Goal: Task Accomplishment & Management: Manage account settings

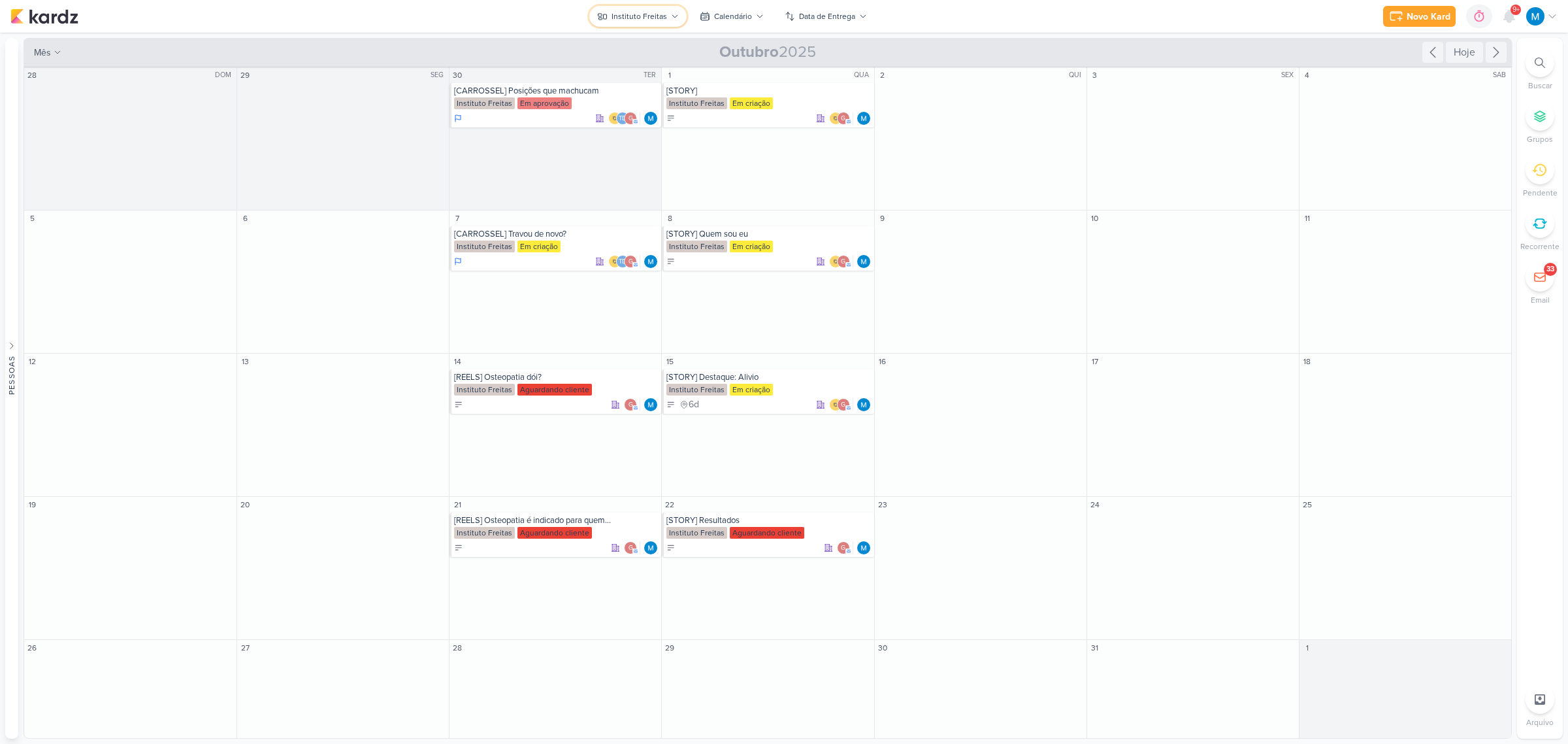
click at [671, 12] on icon at bounding box center [675, 16] width 8 height 8
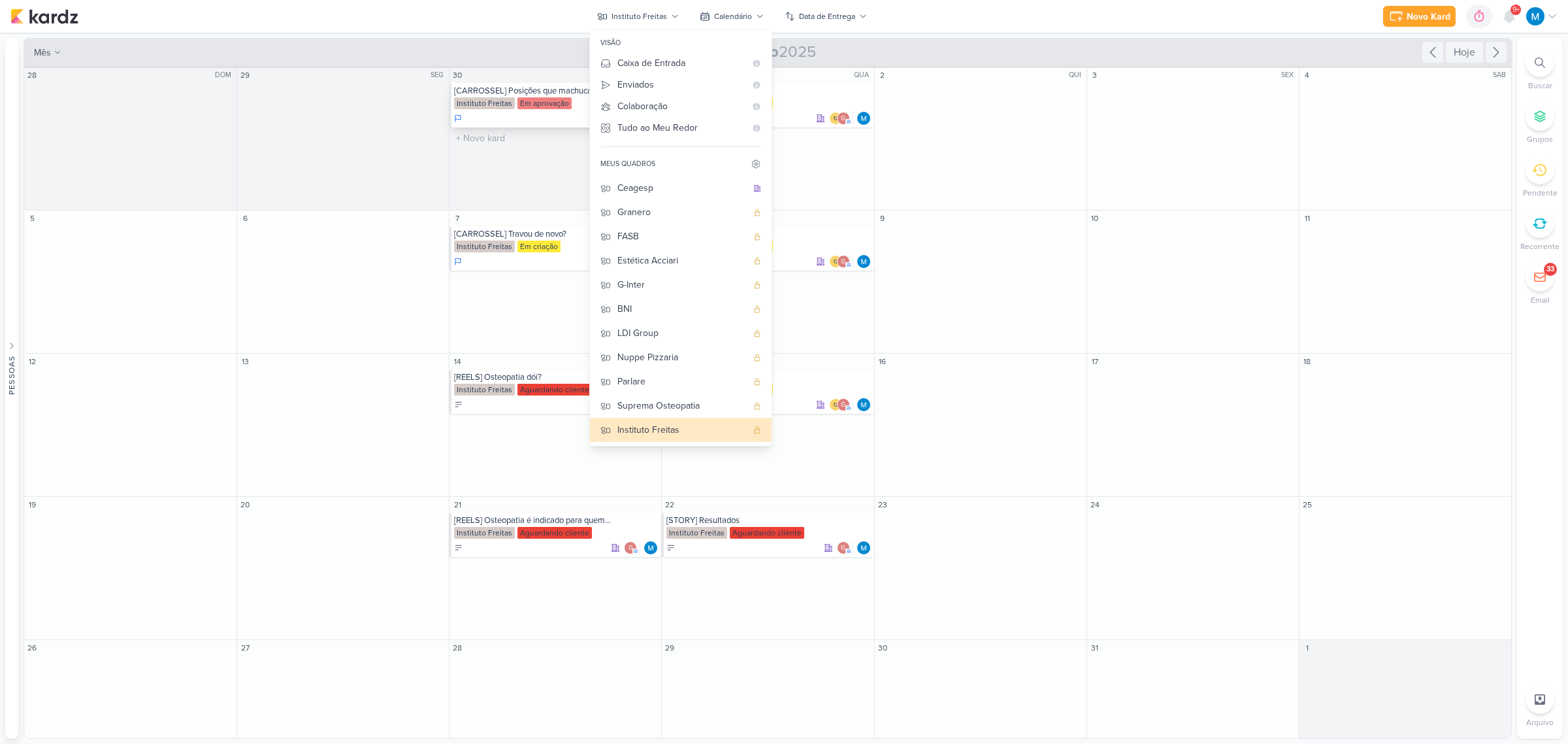
click at [530, 96] on div "[CARROSSEL] Posições que machucam" at bounding box center [556, 91] width 204 height 11
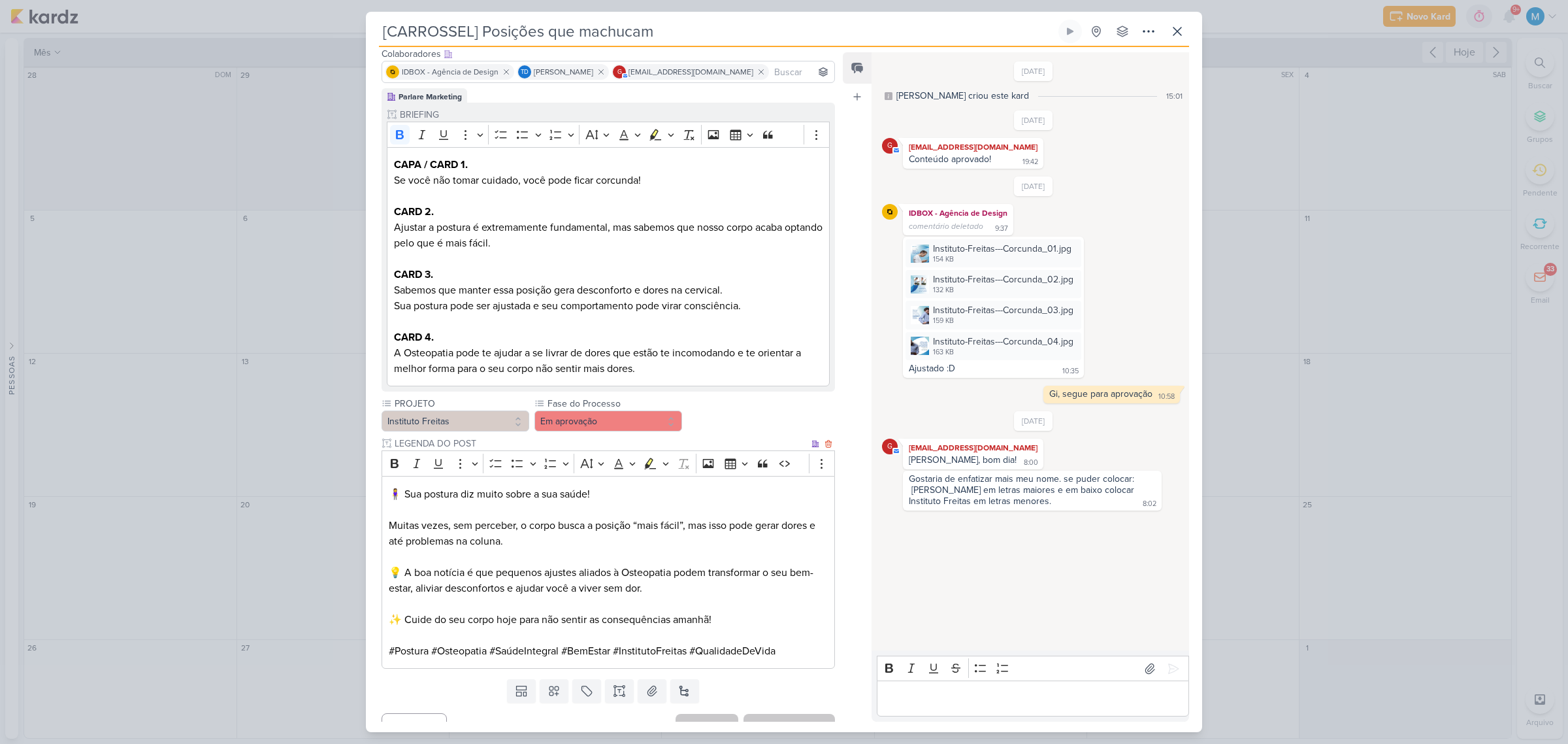
scroll to position [103, 0]
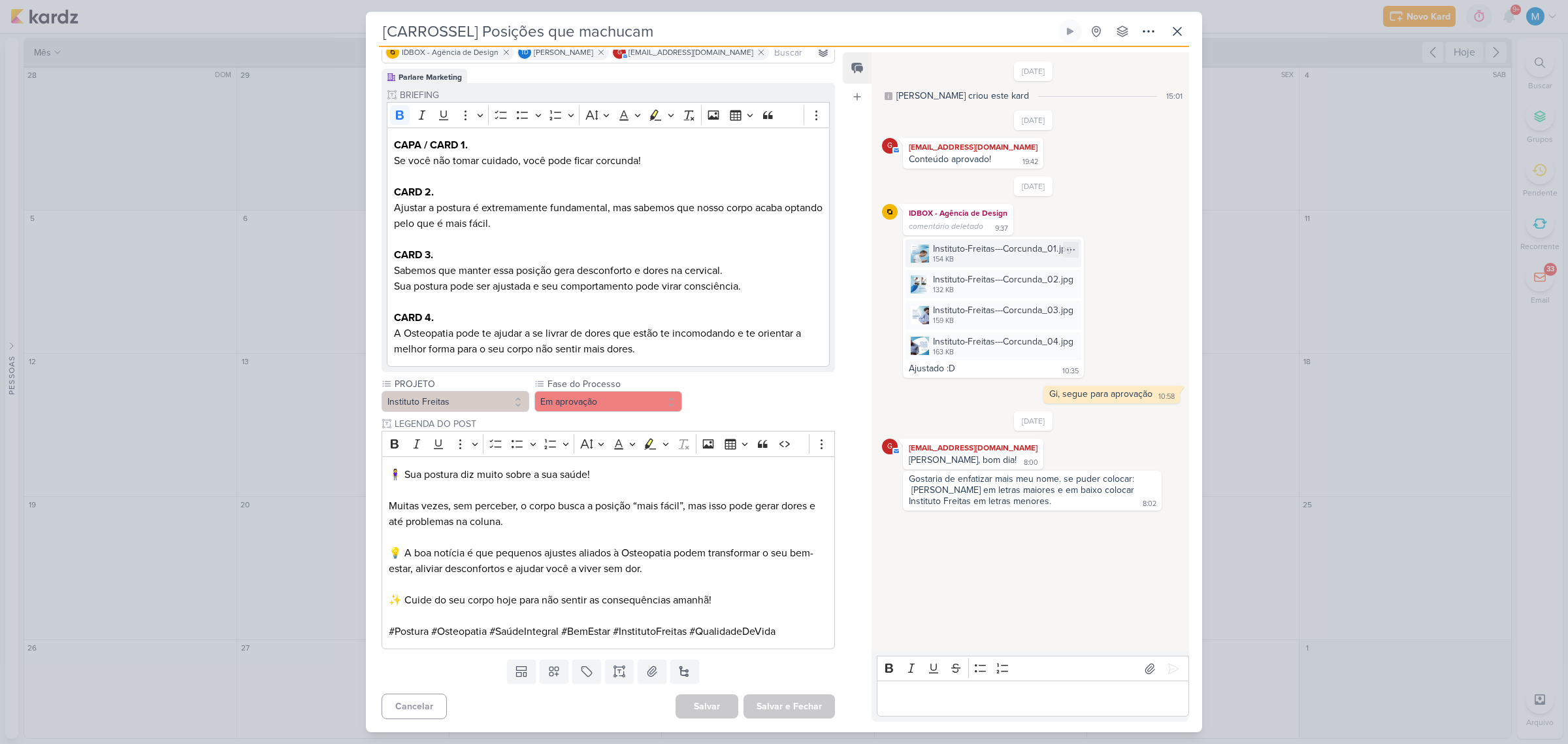
click at [922, 251] on img at bounding box center [920, 253] width 18 height 18
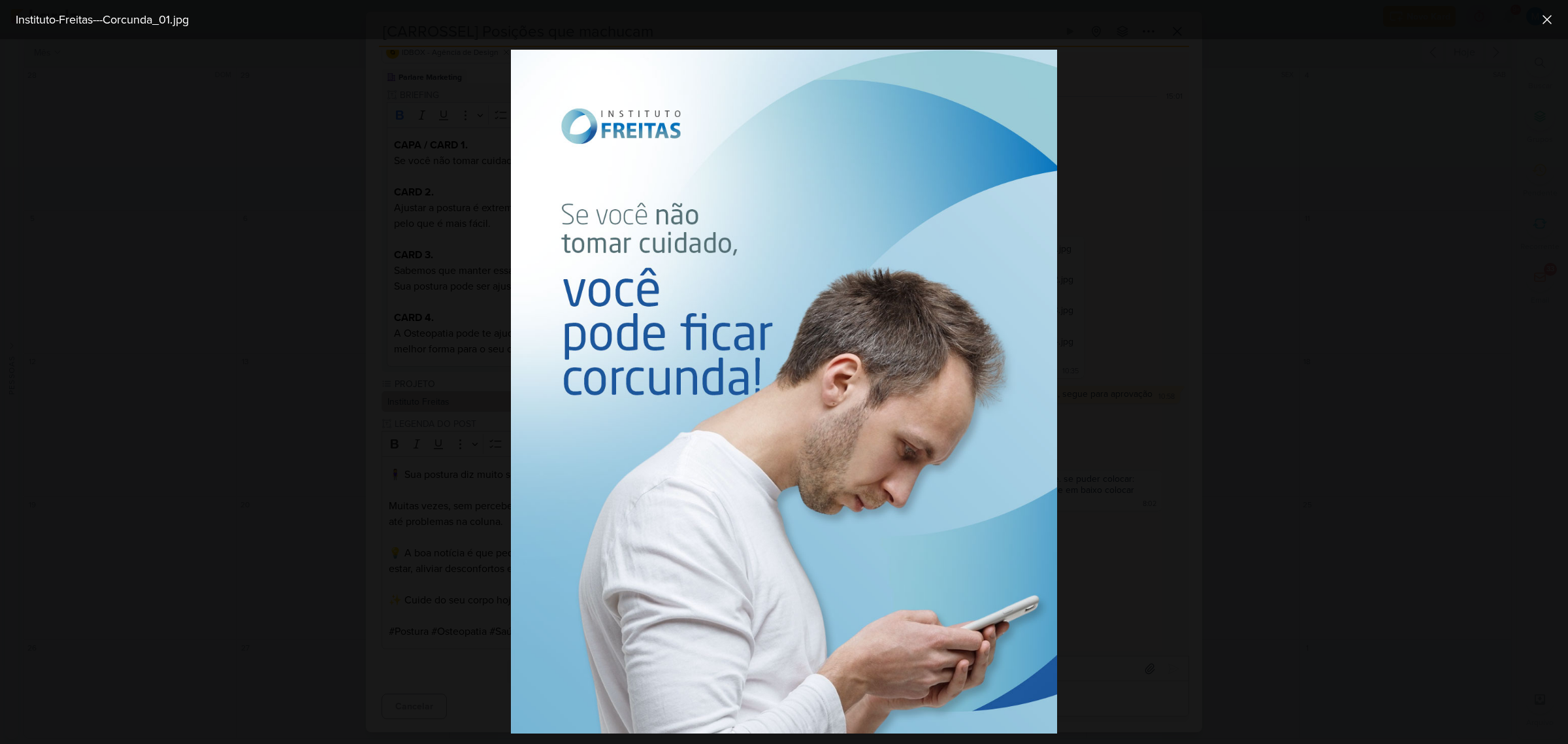
click at [1148, 377] on div at bounding box center [784, 392] width 1568 height 704
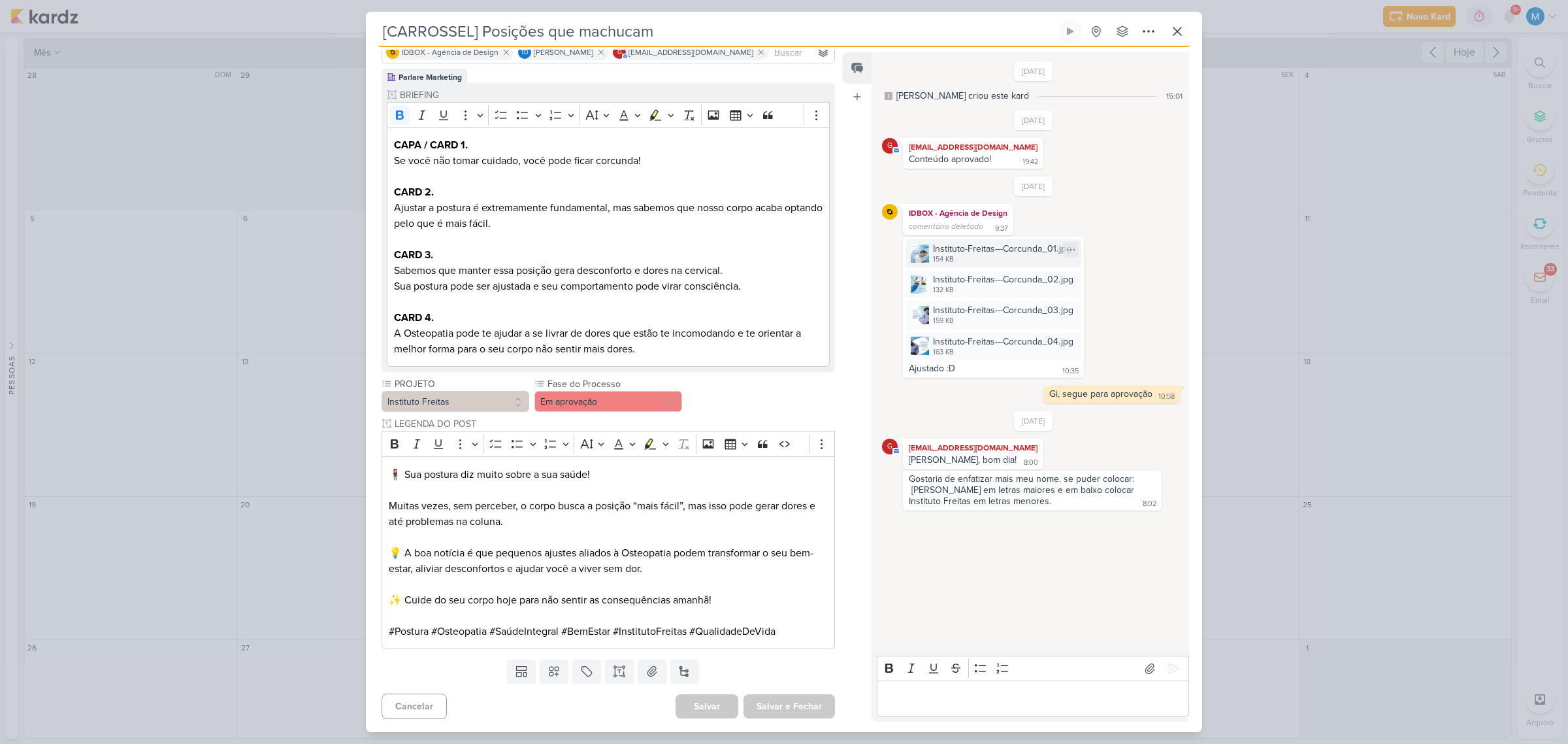
click at [923, 254] on img at bounding box center [920, 253] width 18 height 18
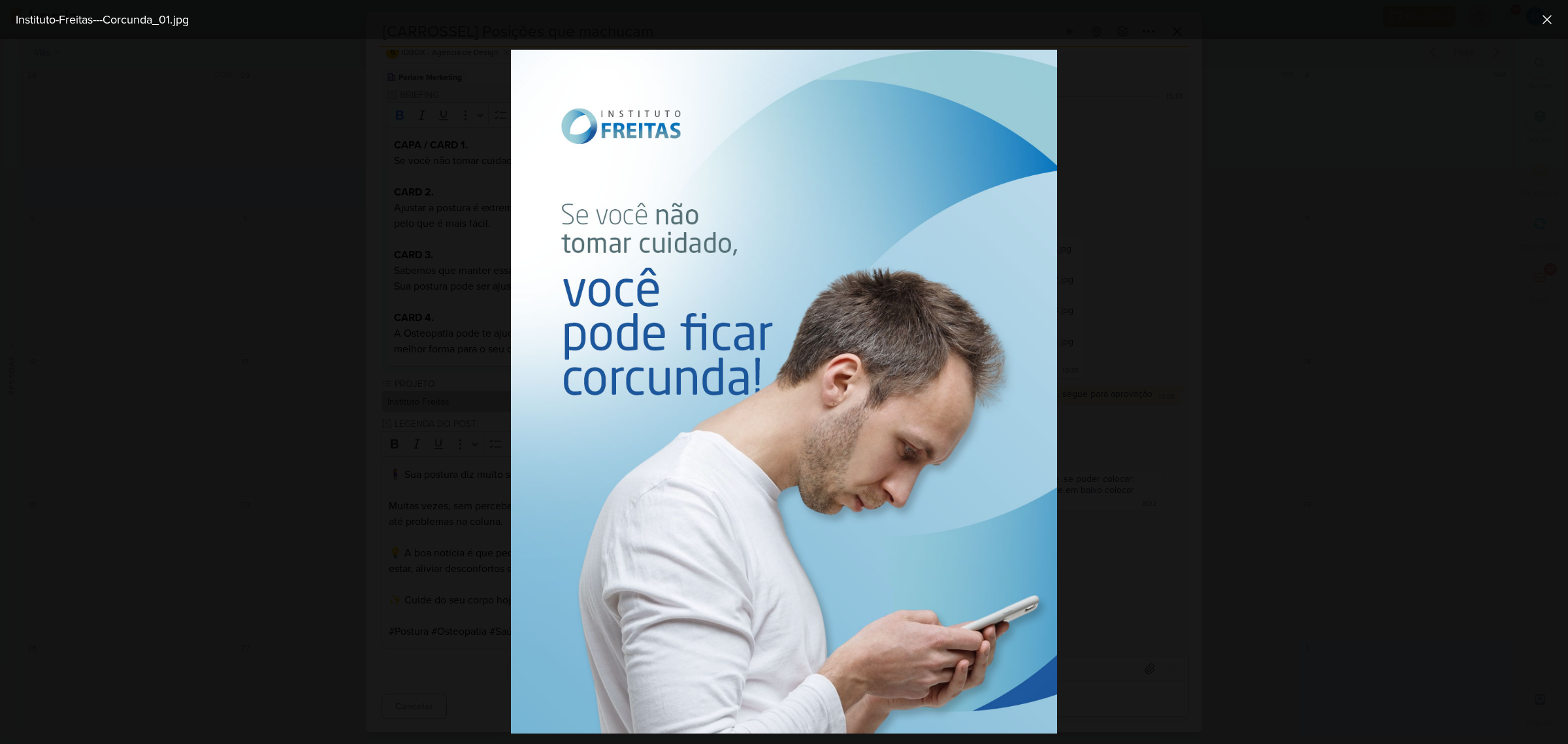
click at [1300, 495] on div at bounding box center [784, 392] width 1568 height 704
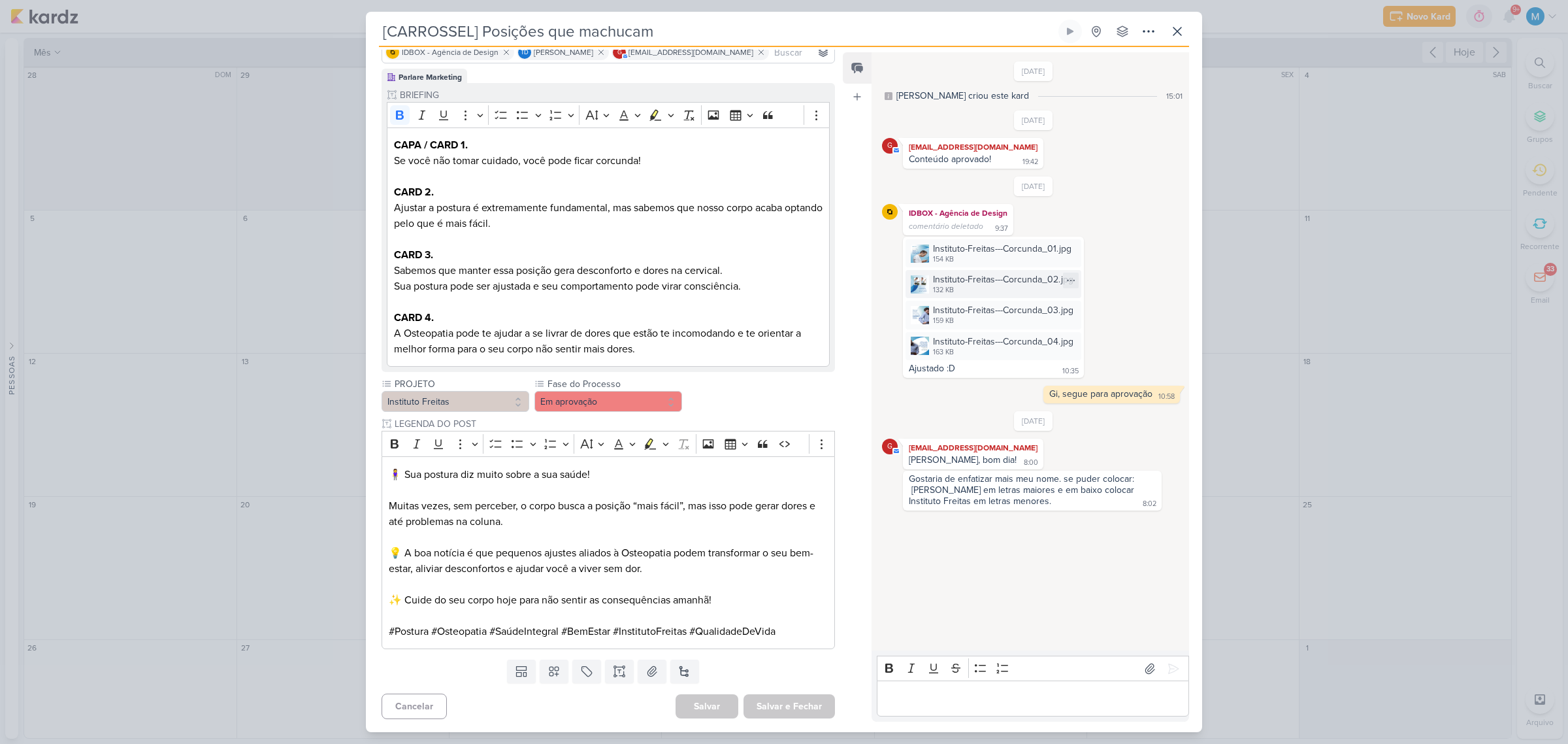
click at [913, 282] on img at bounding box center [920, 285] width 18 height 18
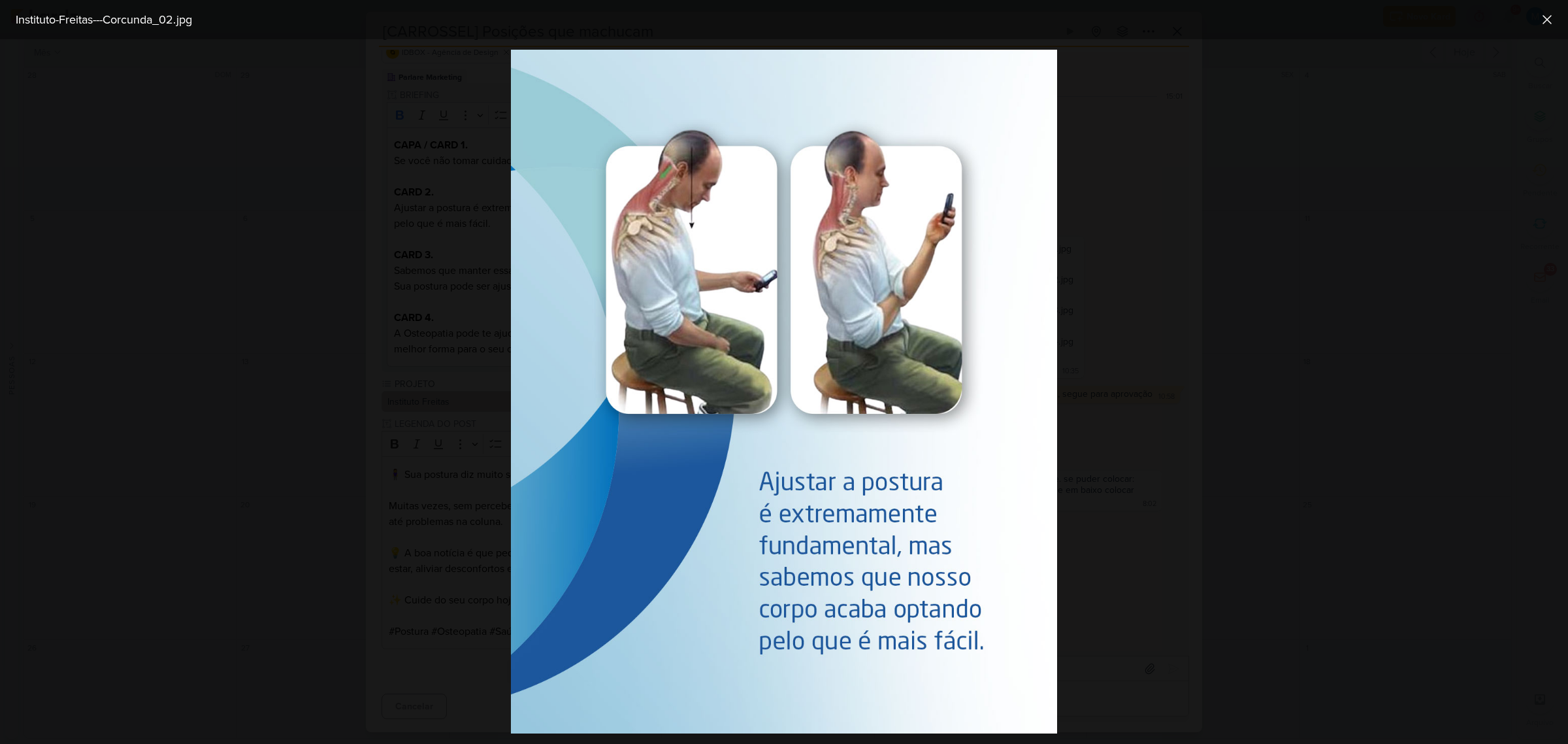
click at [1152, 496] on div at bounding box center [784, 392] width 1568 height 704
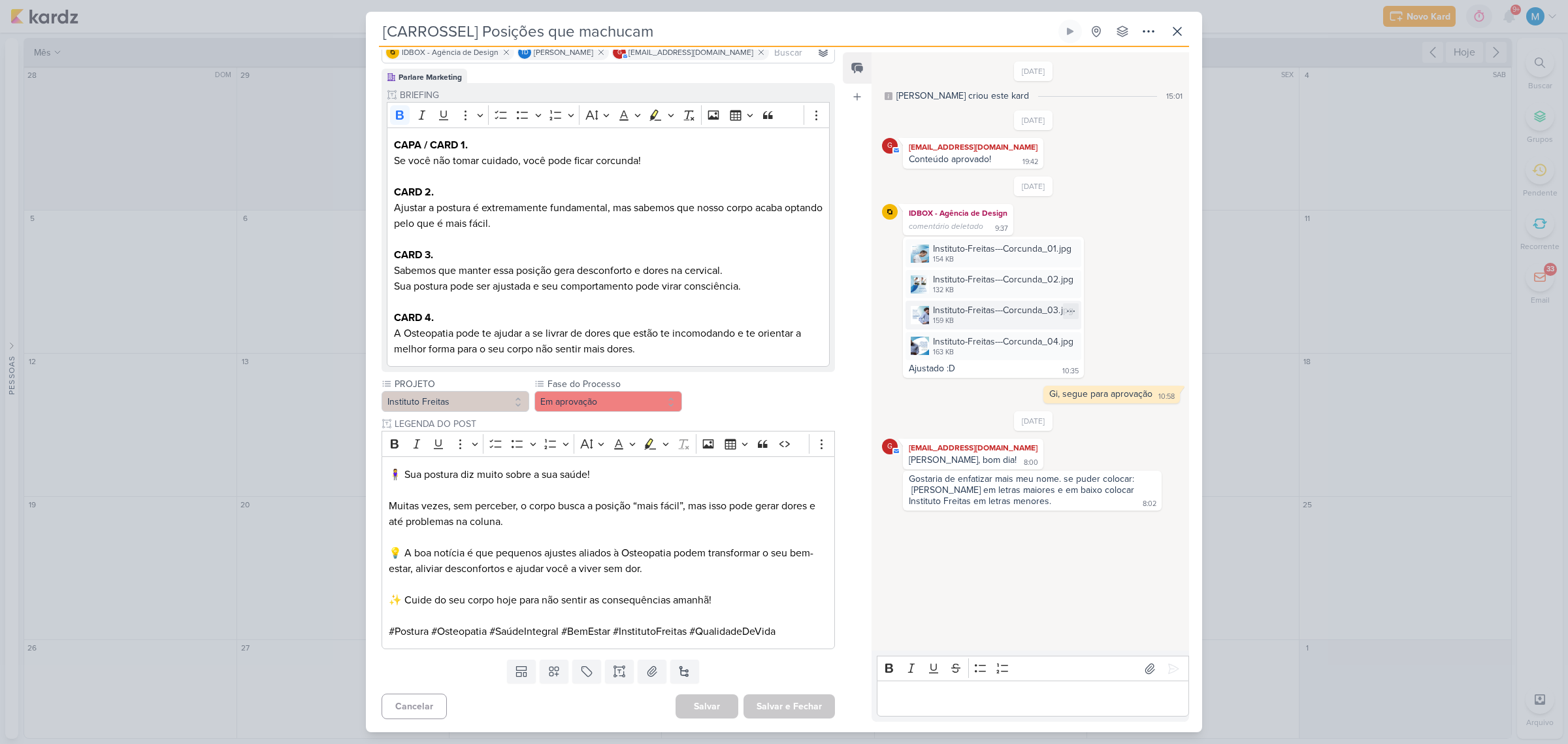
click at [928, 311] on img at bounding box center [920, 315] width 18 height 18
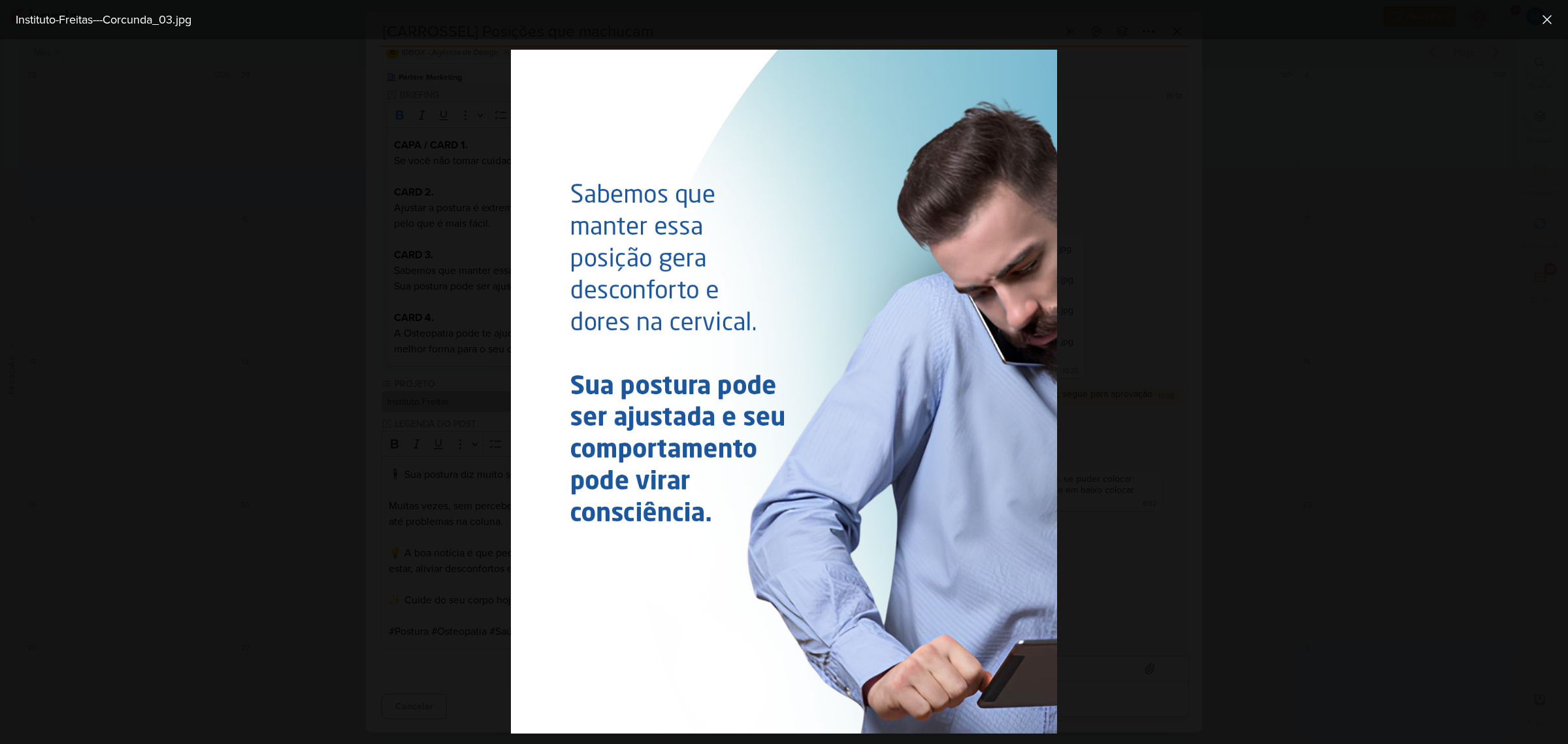
drag, startPoint x: 1177, startPoint y: 443, endPoint x: 1154, endPoint y: 438, distance: 23.5
click at [1177, 445] on div at bounding box center [784, 392] width 1568 height 704
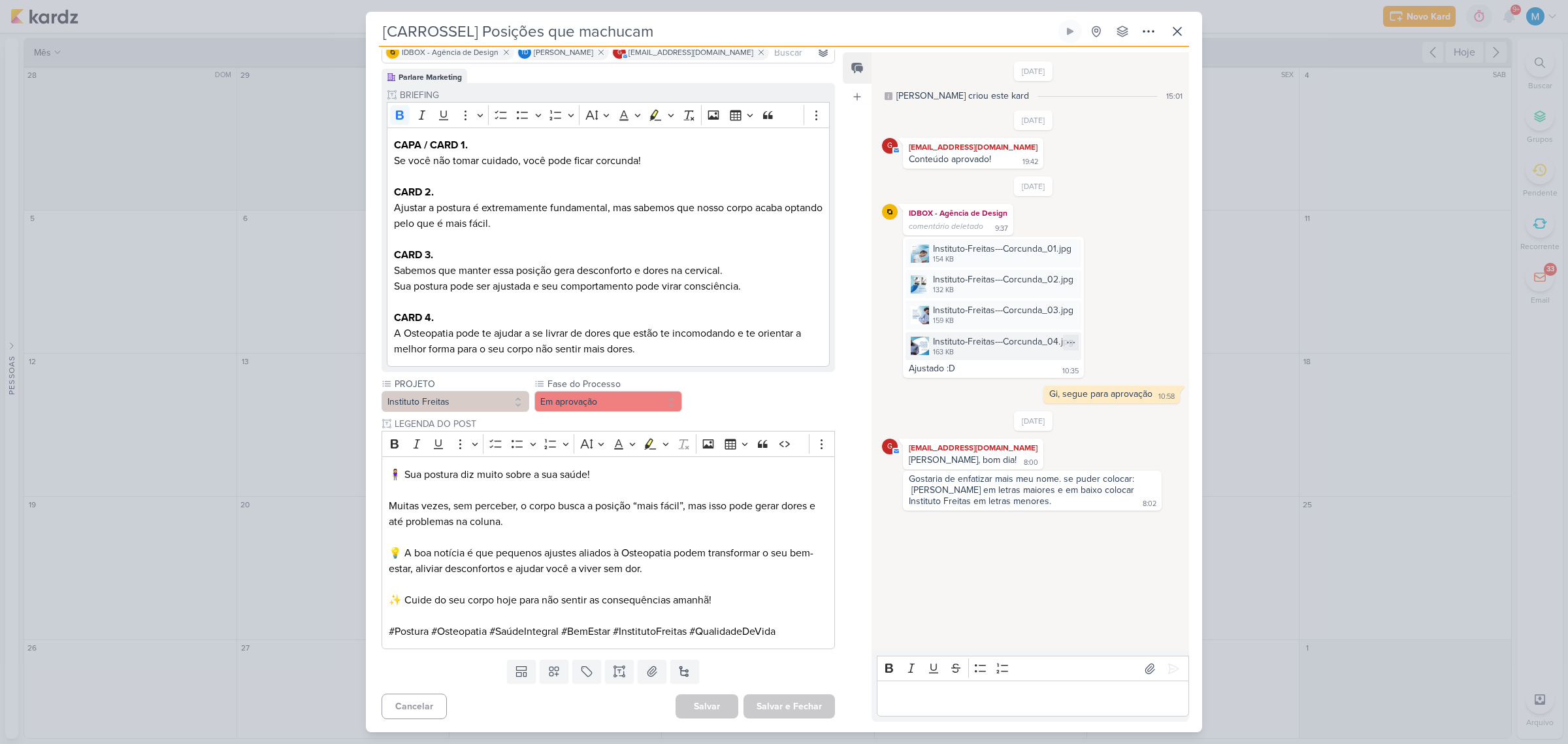
click at [926, 346] on img at bounding box center [920, 346] width 18 height 18
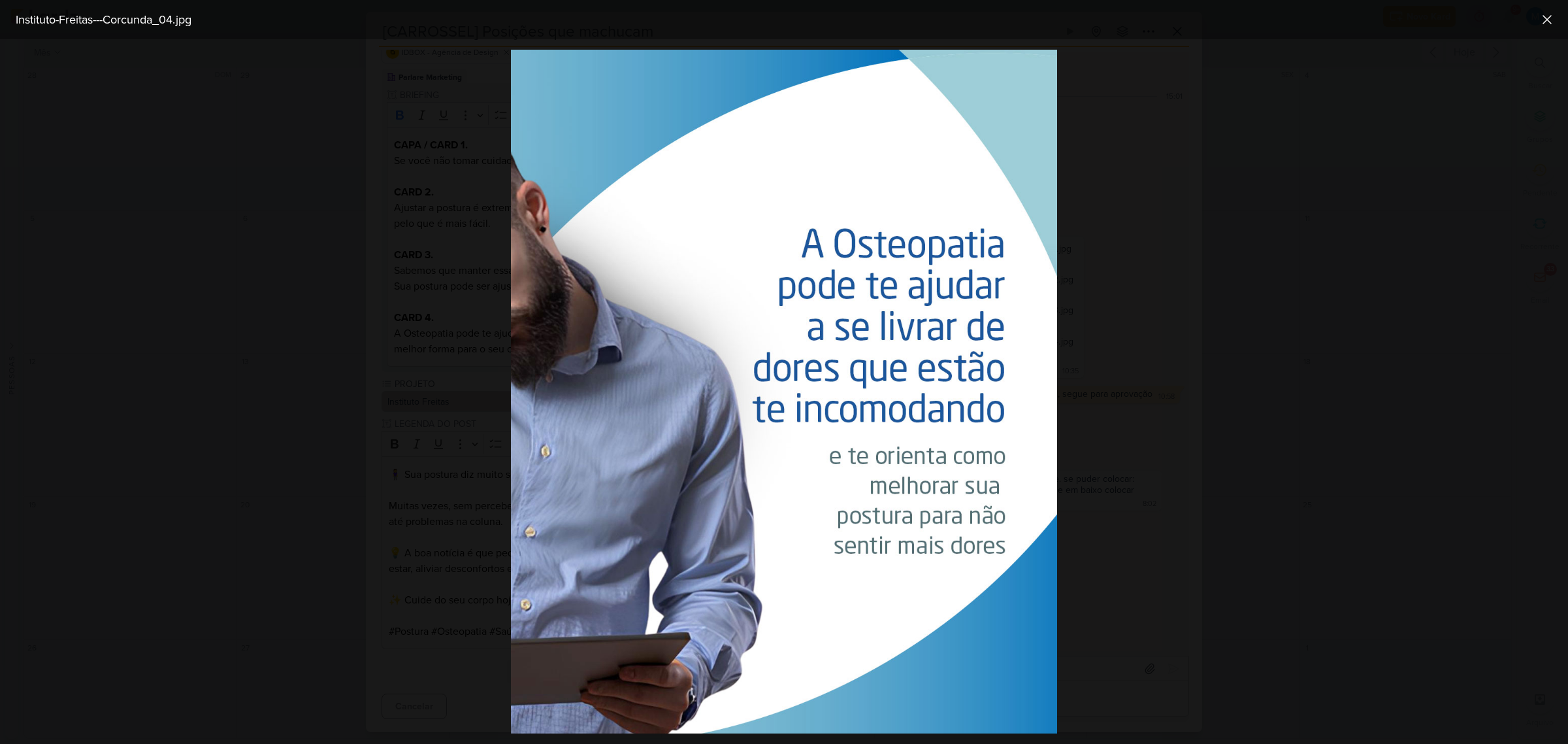
click at [1297, 615] on div at bounding box center [784, 392] width 1568 height 704
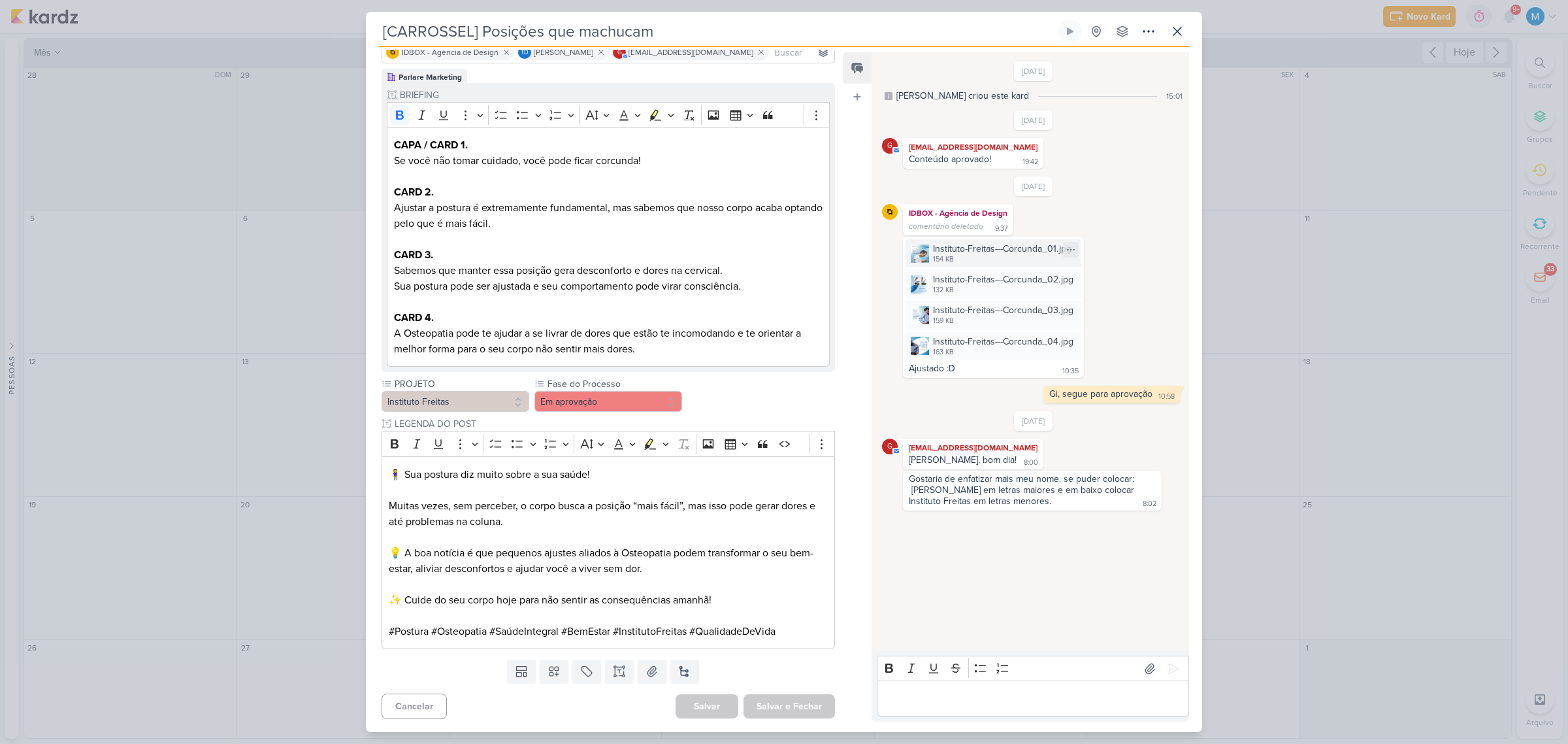
click at [912, 255] on img at bounding box center [920, 253] width 18 height 18
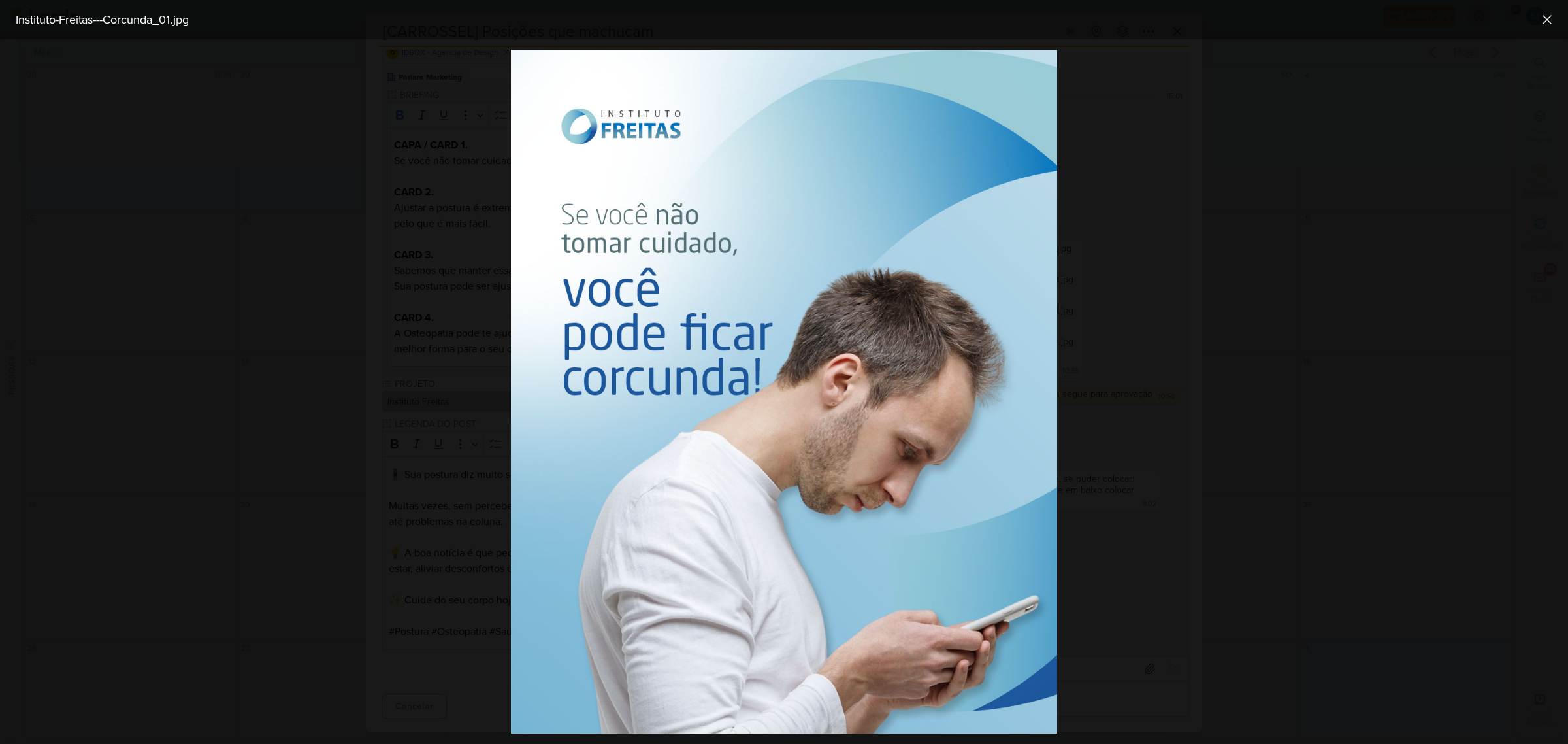
click at [1228, 461] on div at bounding box center [784, 392] width 1568 height 704
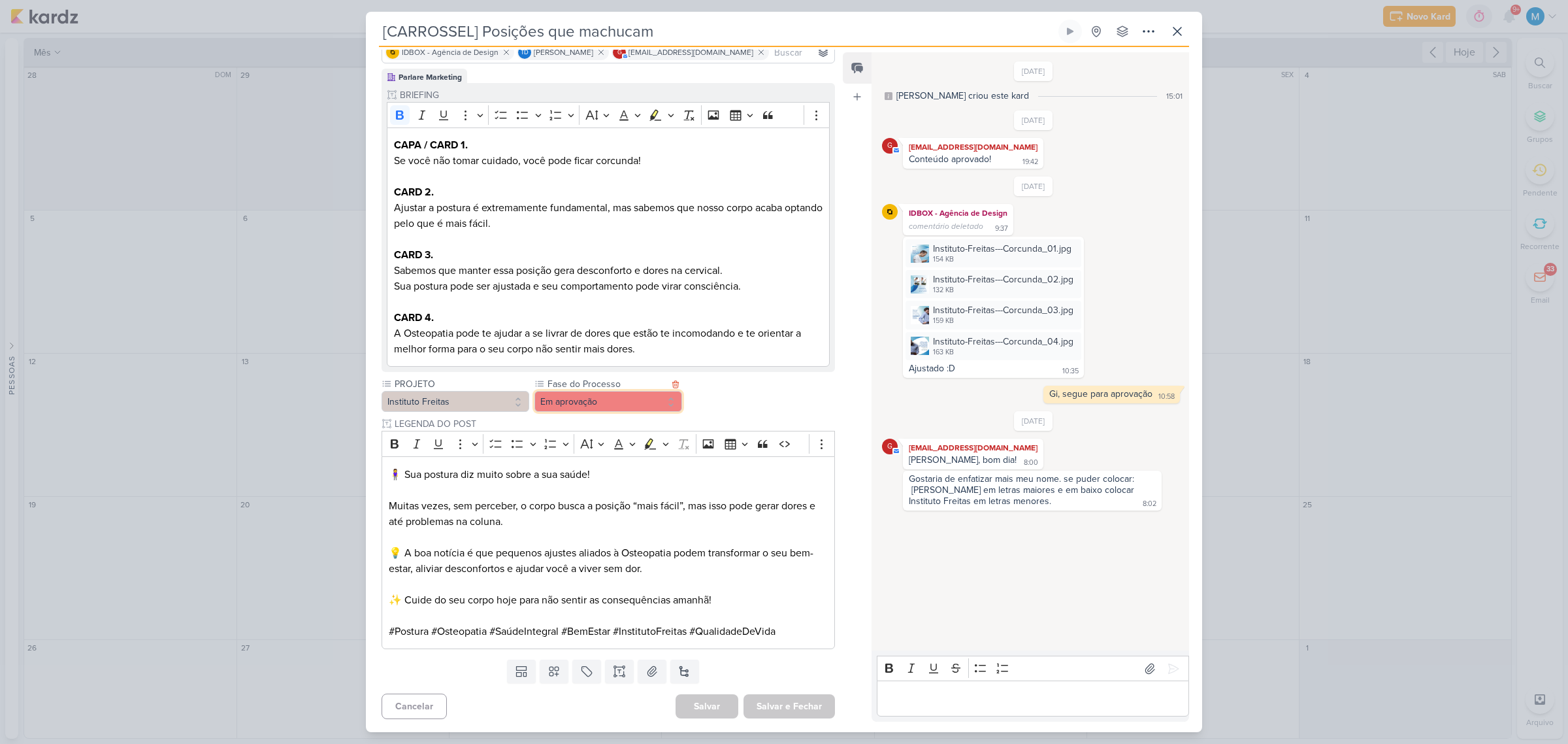
click at [641, 404] on button "Em aprovação" at bounding box center [608, 401] width 148 height 21
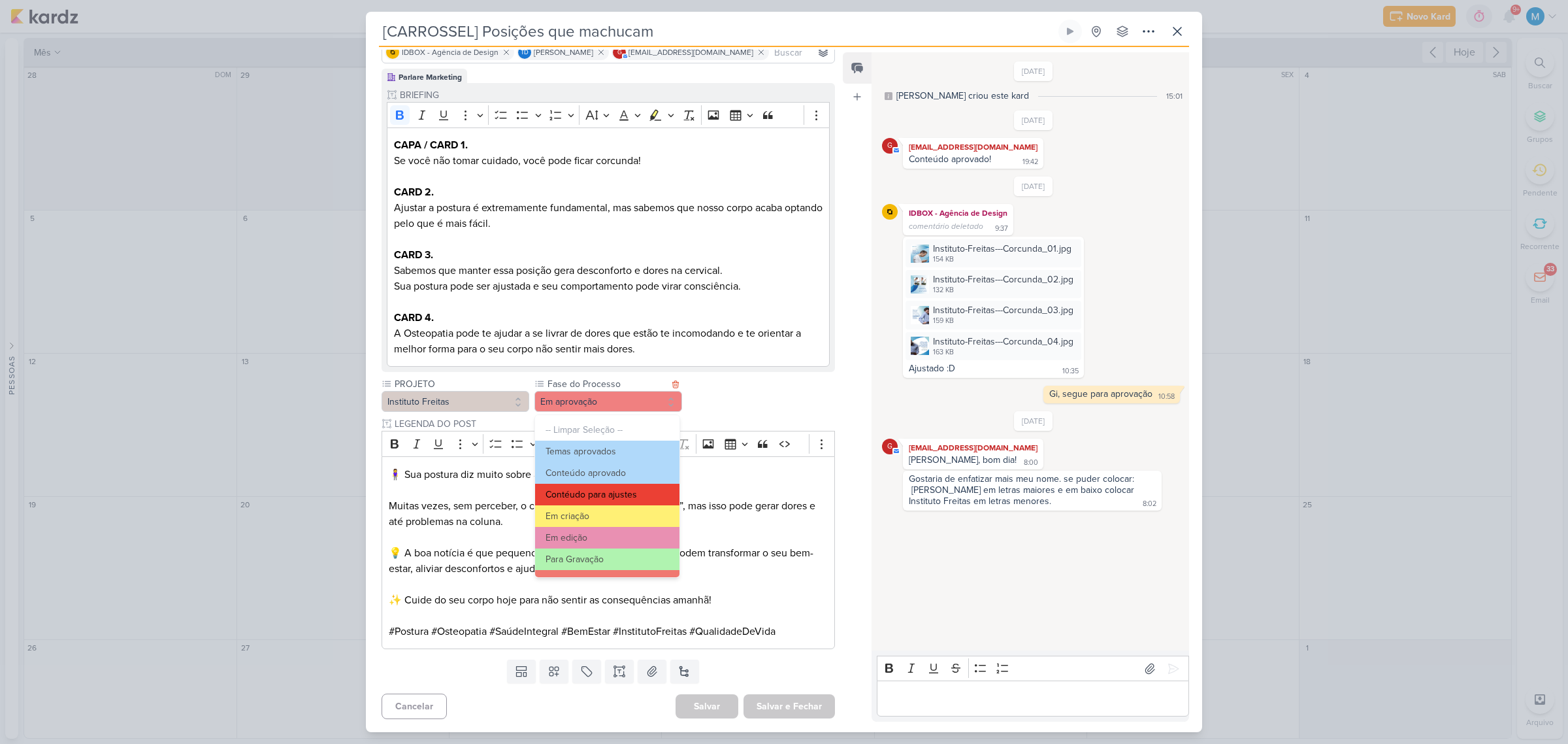
click at [626, 485] on button "Contéudo para ajustes" at bounding box center [607, 495] width 144 height 21
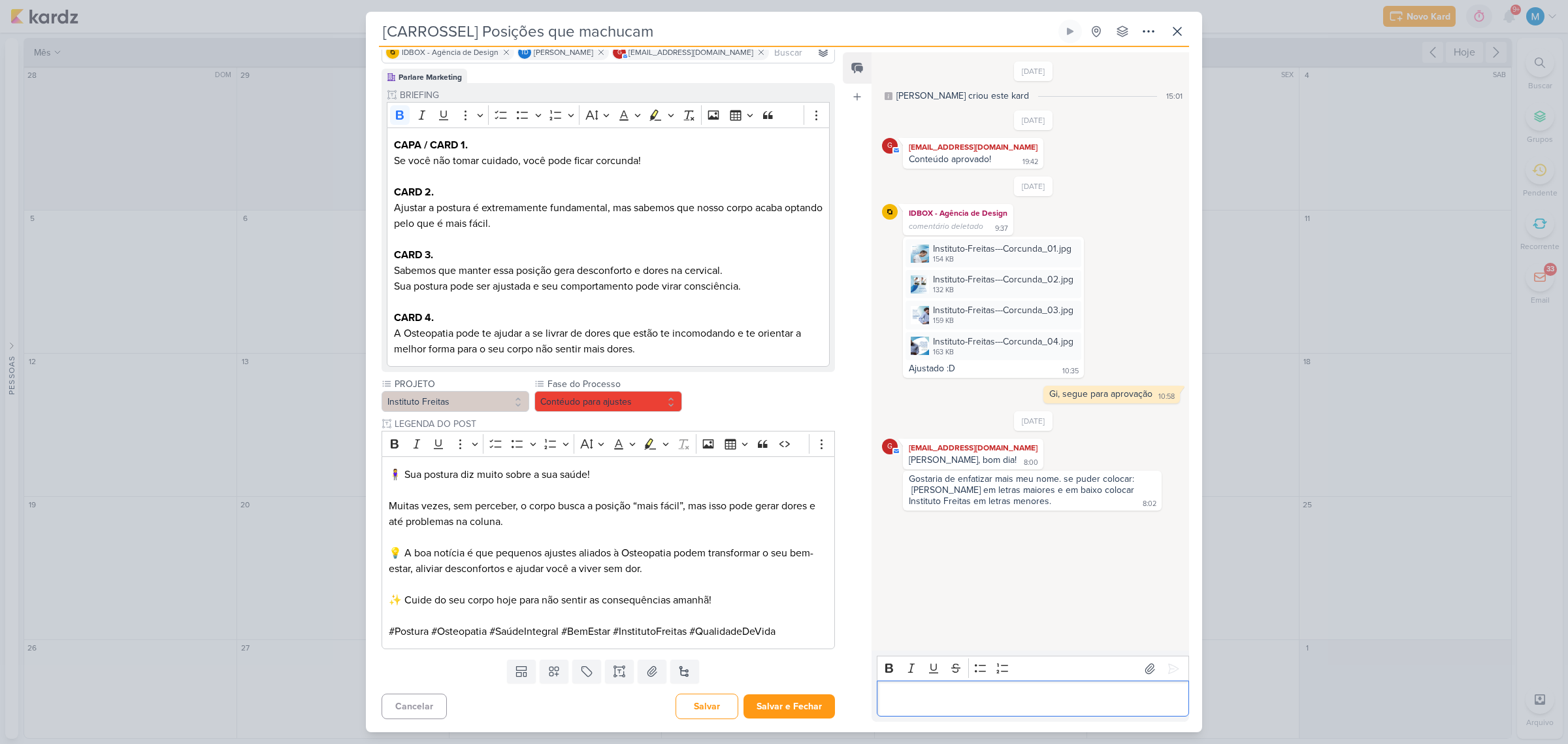
click at [927, 695] on p "Editor editing area: main" at bounding box center [1033, 699] width 298 height 16
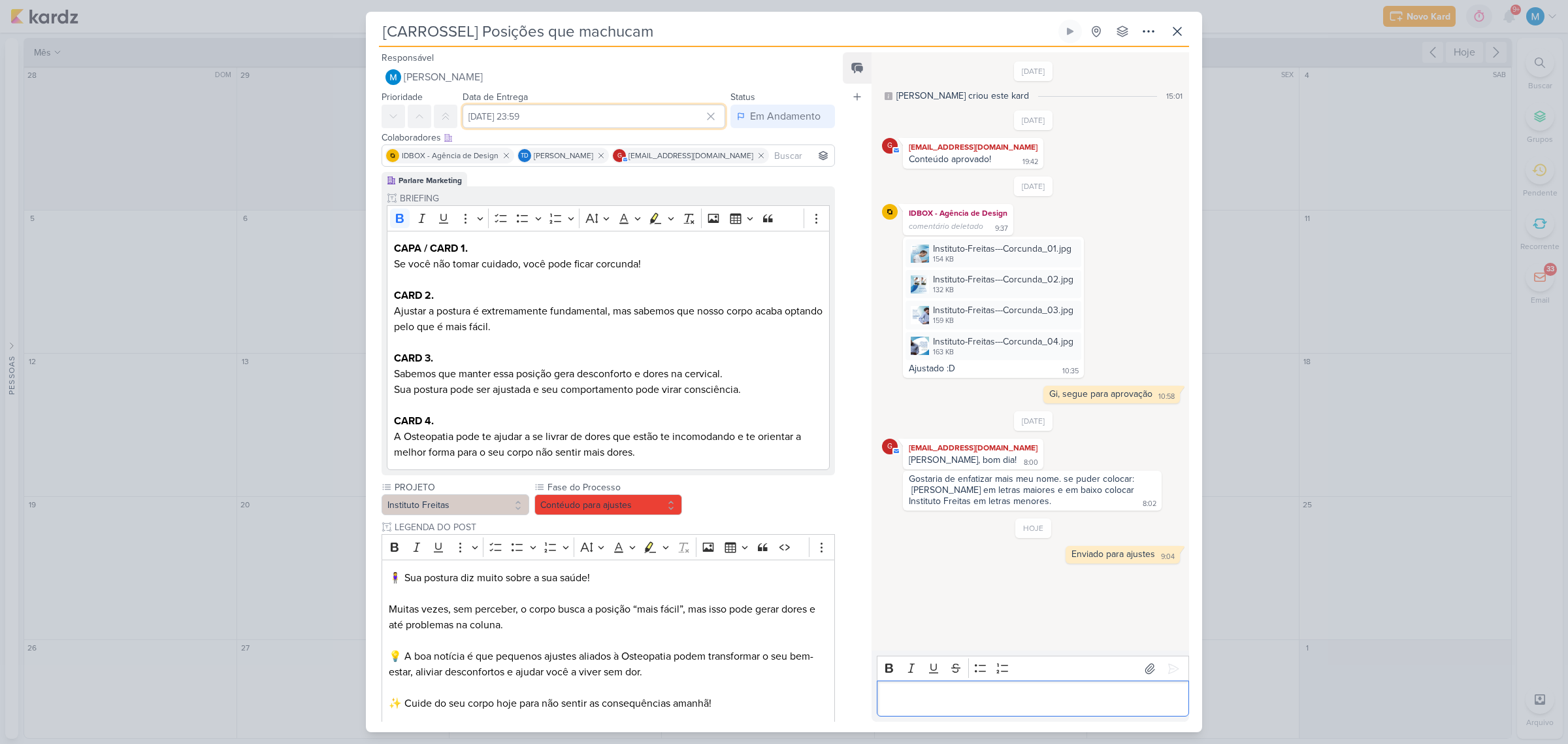
click at [592, 116] on input "[DATE] 23:59" at bounding box center [594, 116] width 263 height 24
click at [600, 282] on select "00 01 02 03 04 05 06 07 08 09 10 11 12 13 14 15 16 17 18 19 20 21 22 23" at bounding box center [607, 282] width 18 height 16
select select "9"
click at [598, 275] on select "00 01 02 03 04 05 06 07 08 09 10 11 12 13 14 15 16 17 18 19 20 21 22 23" at bounding box center [607, 282] width 18 height 16
type input "[DATE] 09:59"
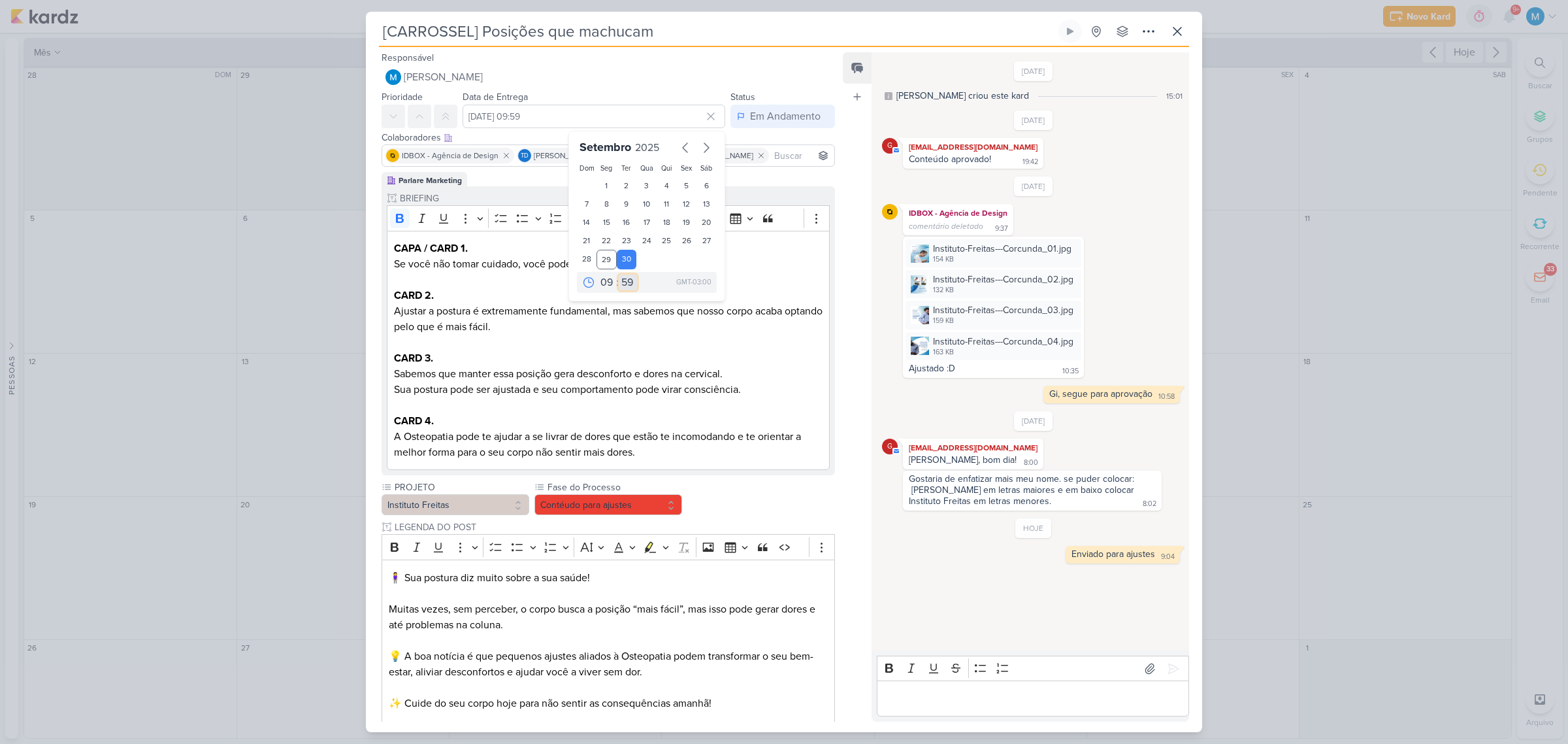
click at [624, 285] on select "00 05 10 15 20 25 30 35 40 45 50 55 59" at bounding box center [628, 282] width 18 height 16
select select "0"
click at [619, 275] on select "00 05 10 15 20 25 30 35 40 45 50 55 59" at bounding box center [628, 282] width 18 height 16
type input "[DATE] 09:00"
click at [678, 358] on p "CARD 3." at bounding box center [608, 351] width 429 height 31
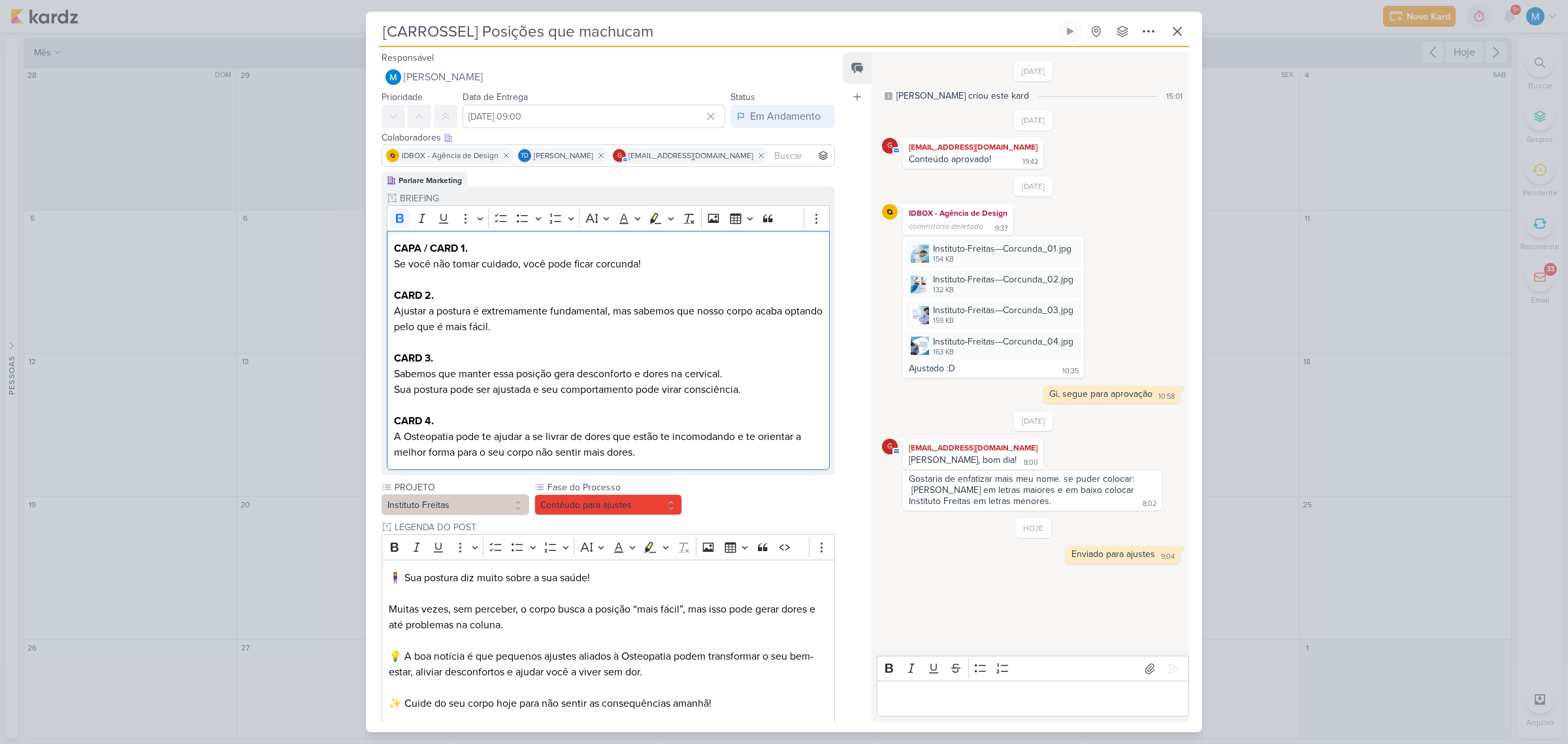
scroll to position [103, 0]
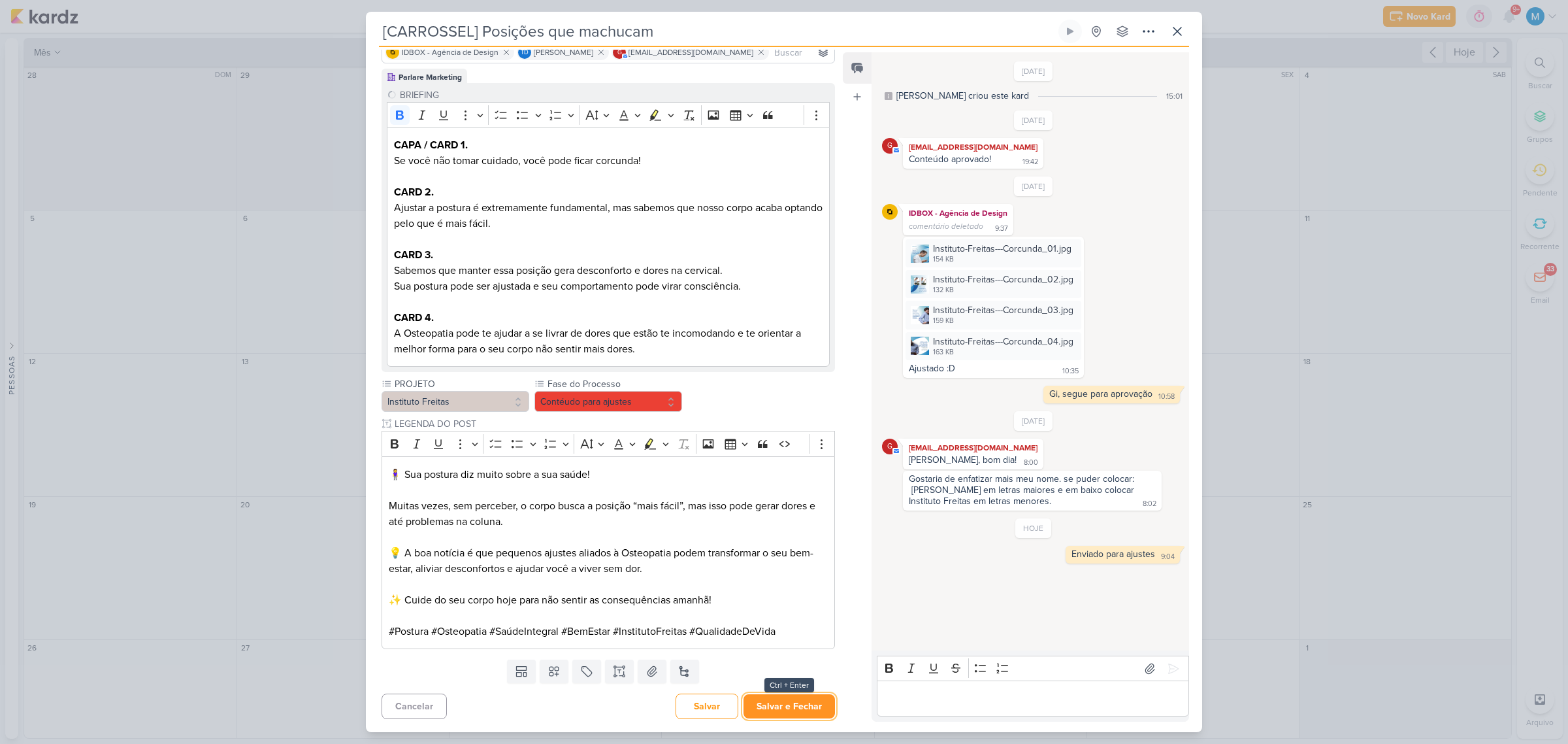
click at [804, 703] on button "Salvar e Fechar" at bounding box center [789, 706] width 92 height 24
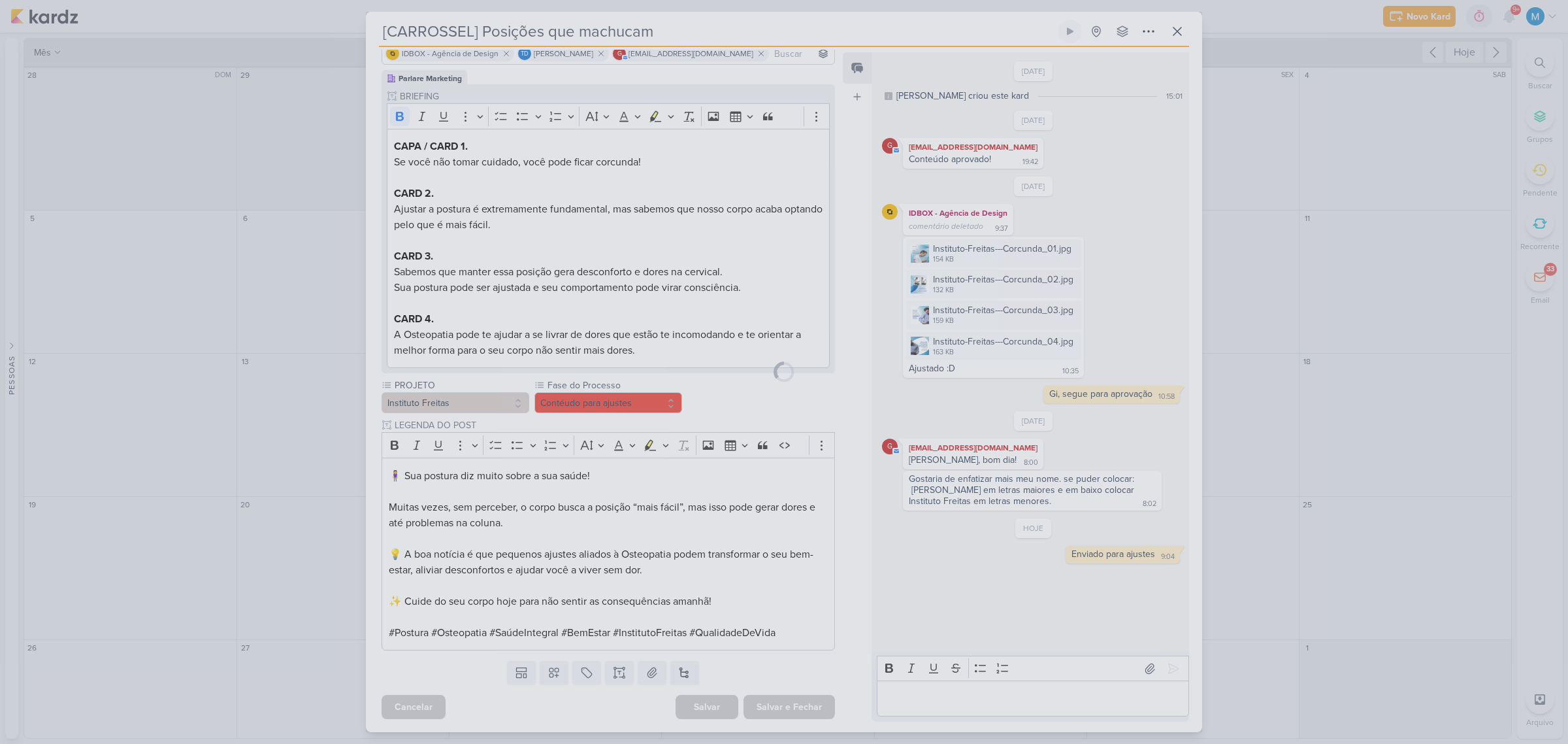
scroll to position [102, 0]
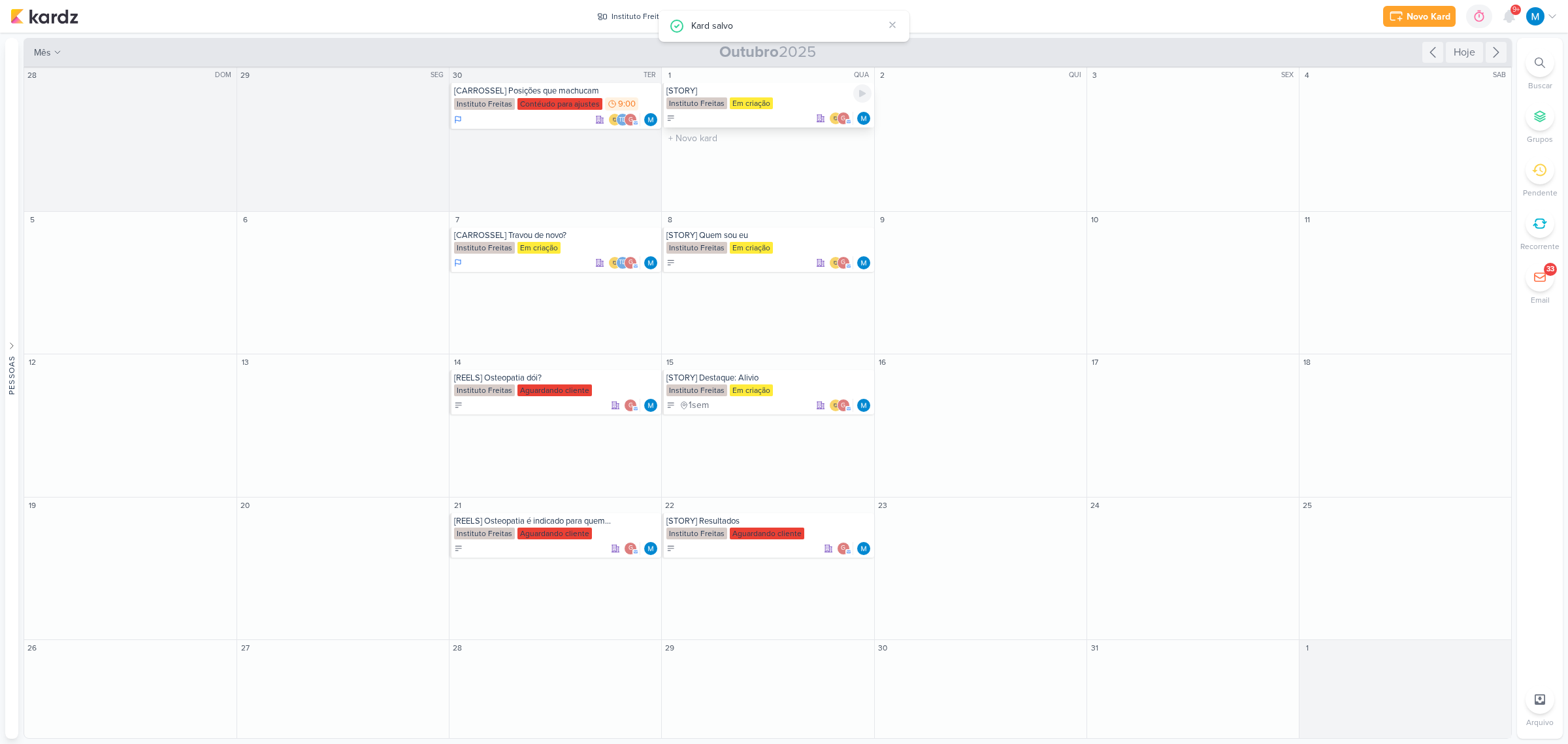
click at [697, 93] on div "[STORY]" at bounding box center [768, 91] width 204 height 11
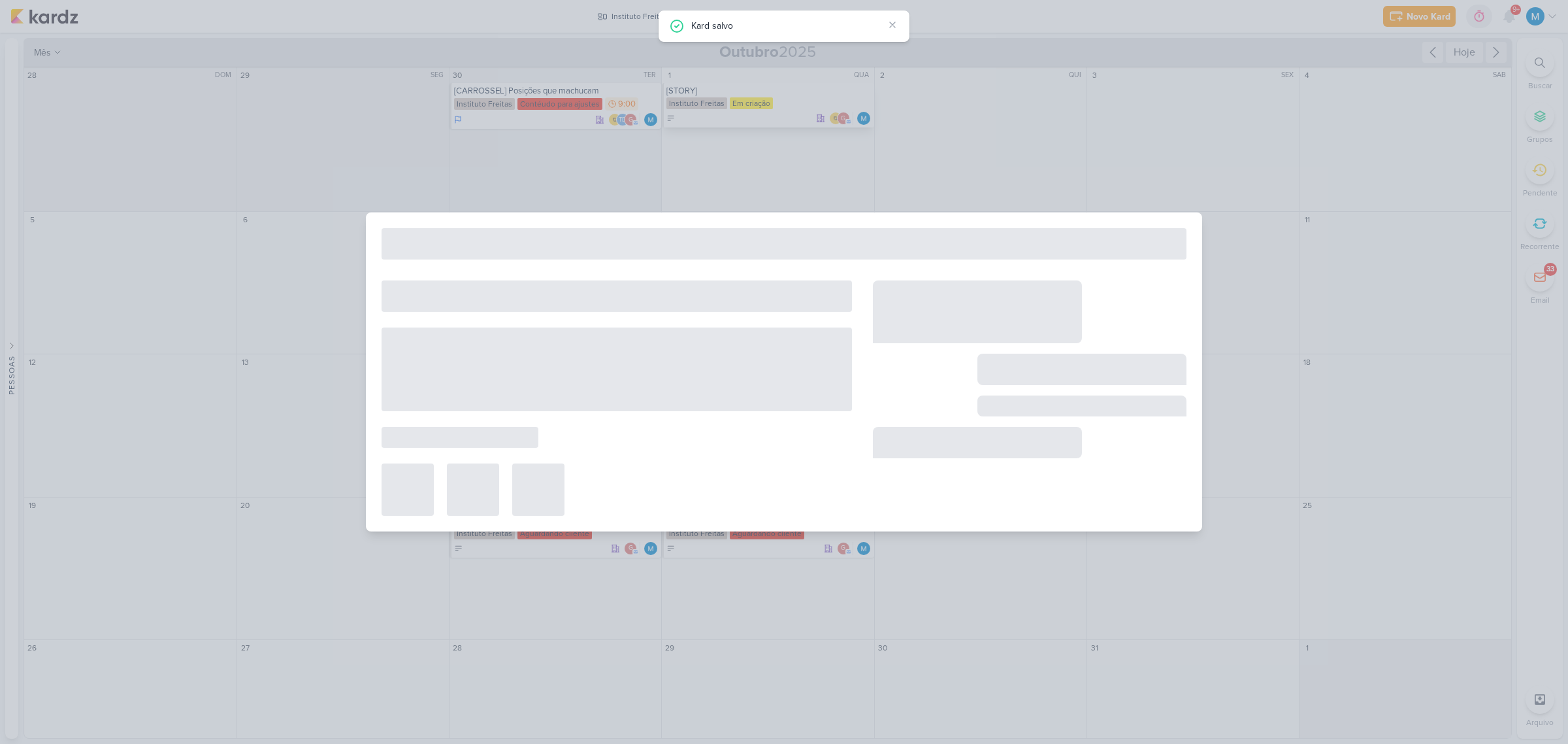
type input "[STORY]"
type input "[DATE] 23:59"
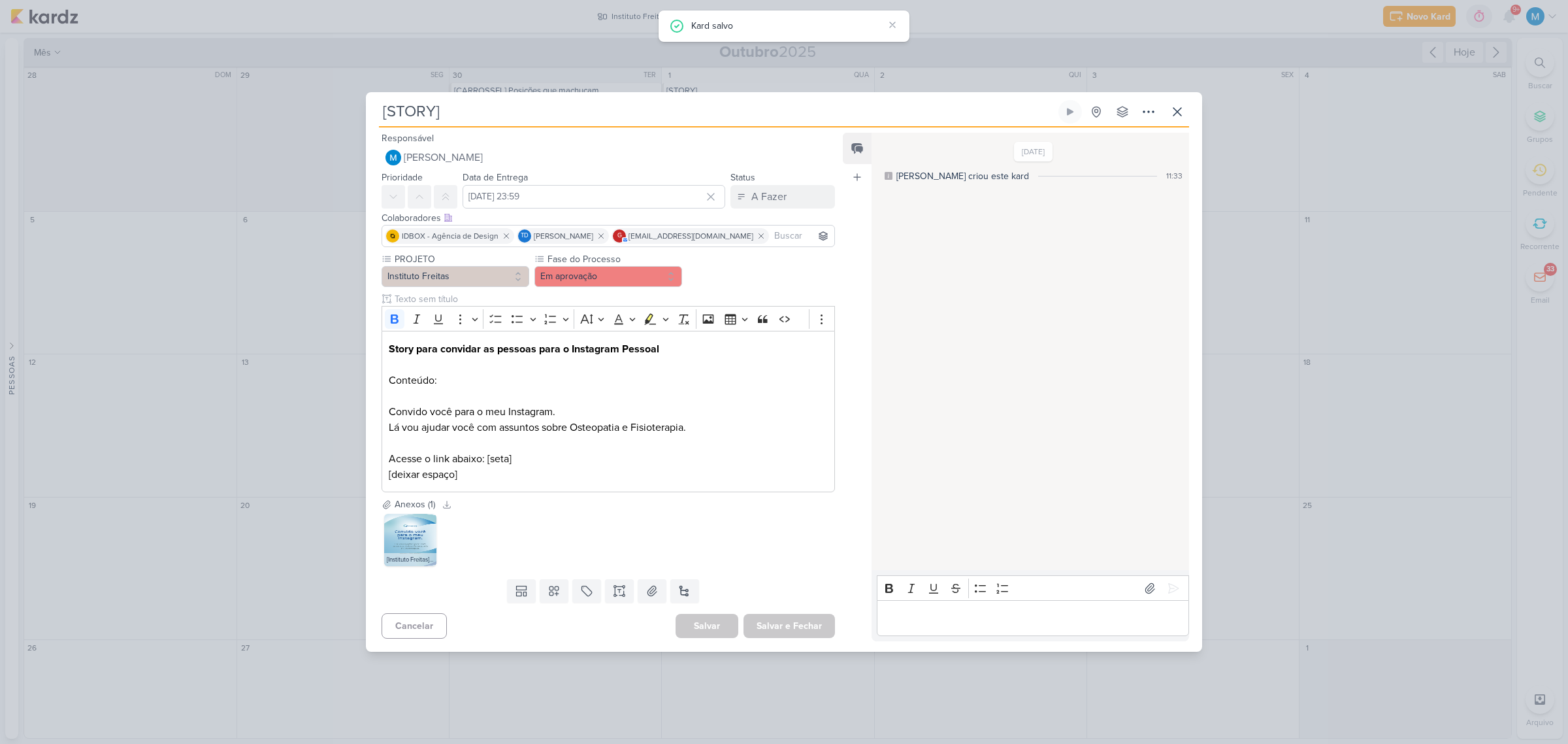
scroll to position [0, 0]
click at [411, 544] on img at bounding box center [410, 539] width 52 height 52
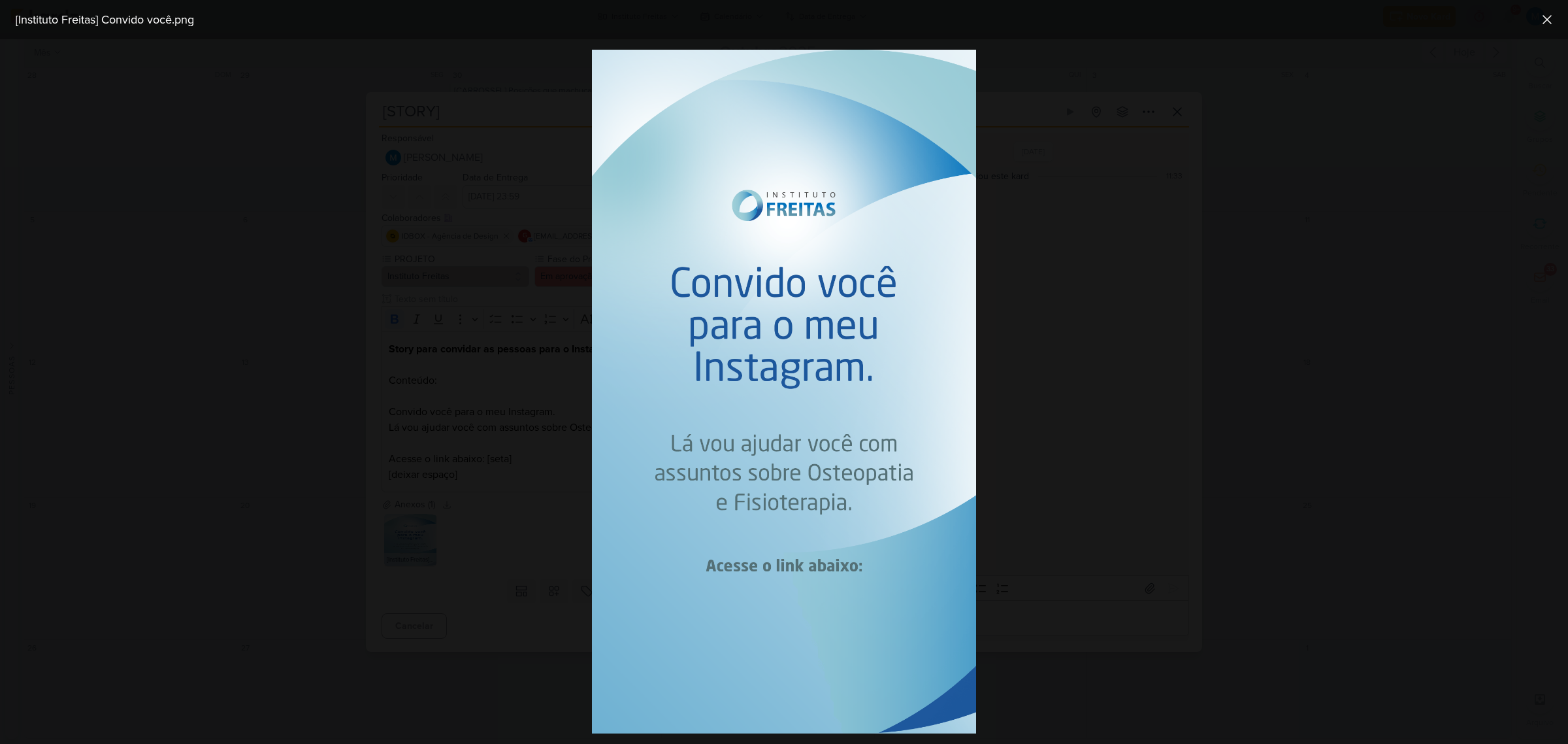
click at [1224, 538] on div at bounding box center [784, 392] width 1568 height 704
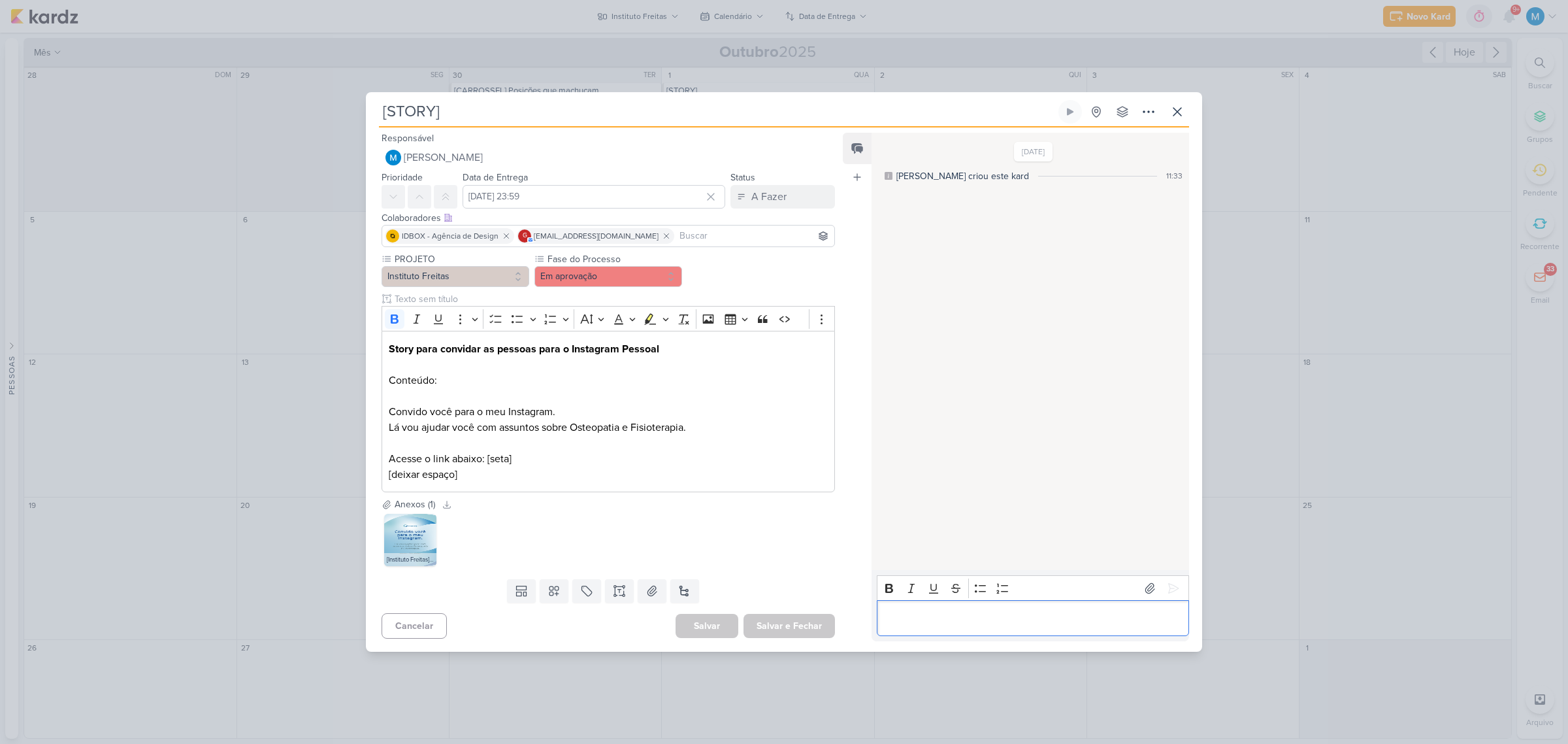
click at [936, 622] on p "Editor editing area: main" at bounding box center [1033, 618] width 298 height 16
click at [934, 625] on p "Editor editing area: main" at bounding box center [1033, 618] width 298 height 16
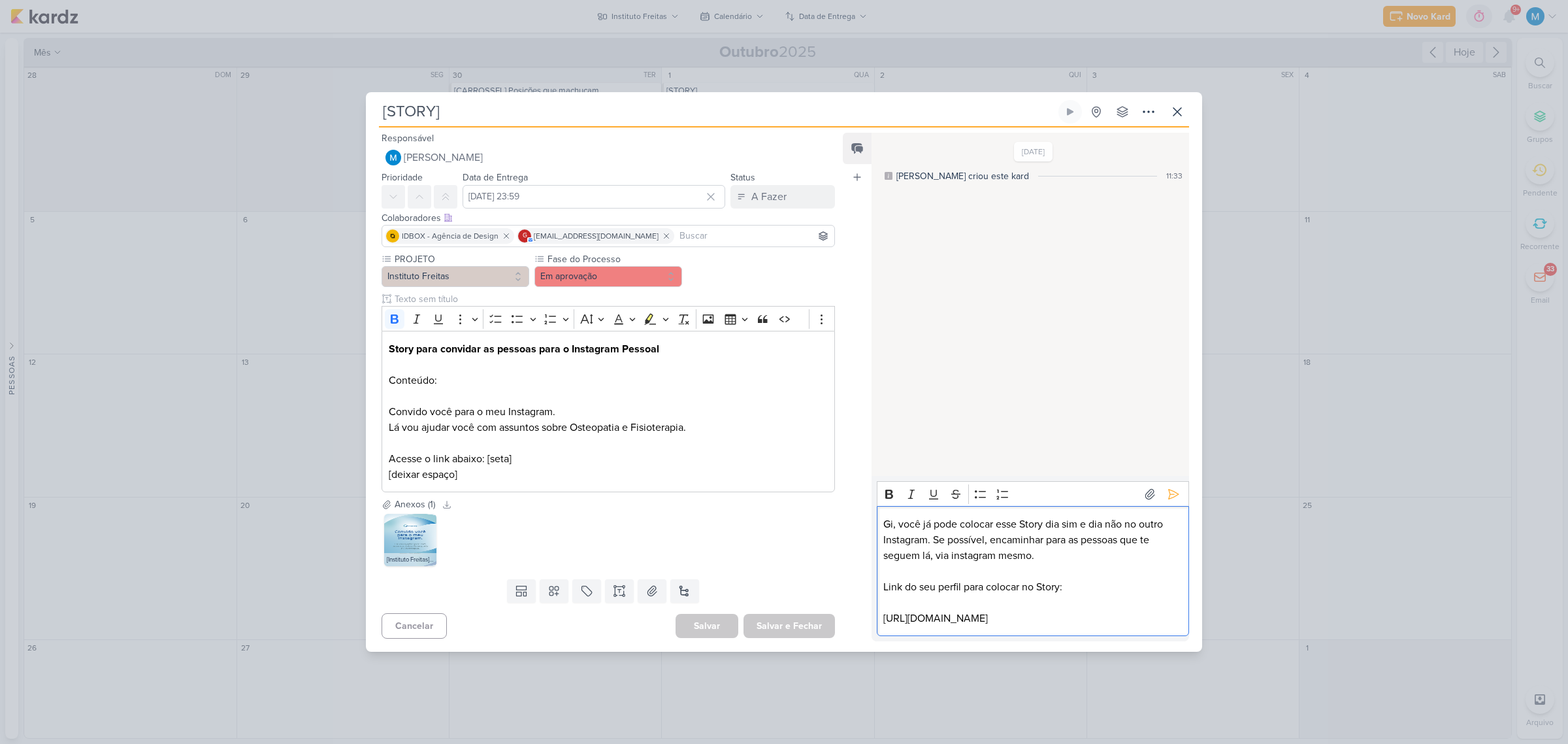
click at [908, 563] on p "Editor editing area: main" at bounding box center [1033, 571] width 298 height 16
click at [913, 595] on p "Editor editing area: main" at bounding box center [1033, 602] width 298 height 16
click at [1170, 487] on icon at bounding box center [1174, 494] width 13 height 13
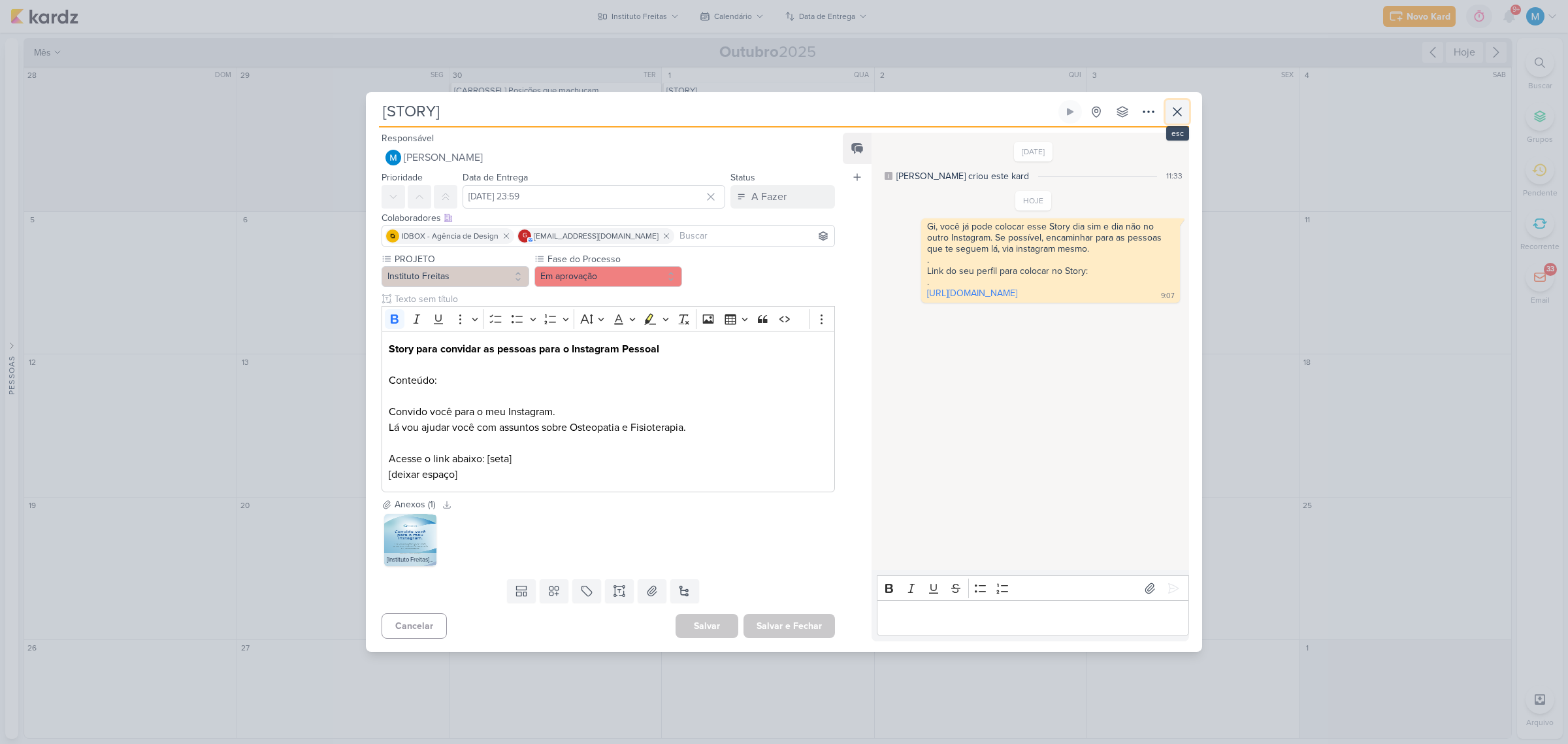
click at [1175, 115] on icon at bounding box center [1177, 111] width 16 height 16
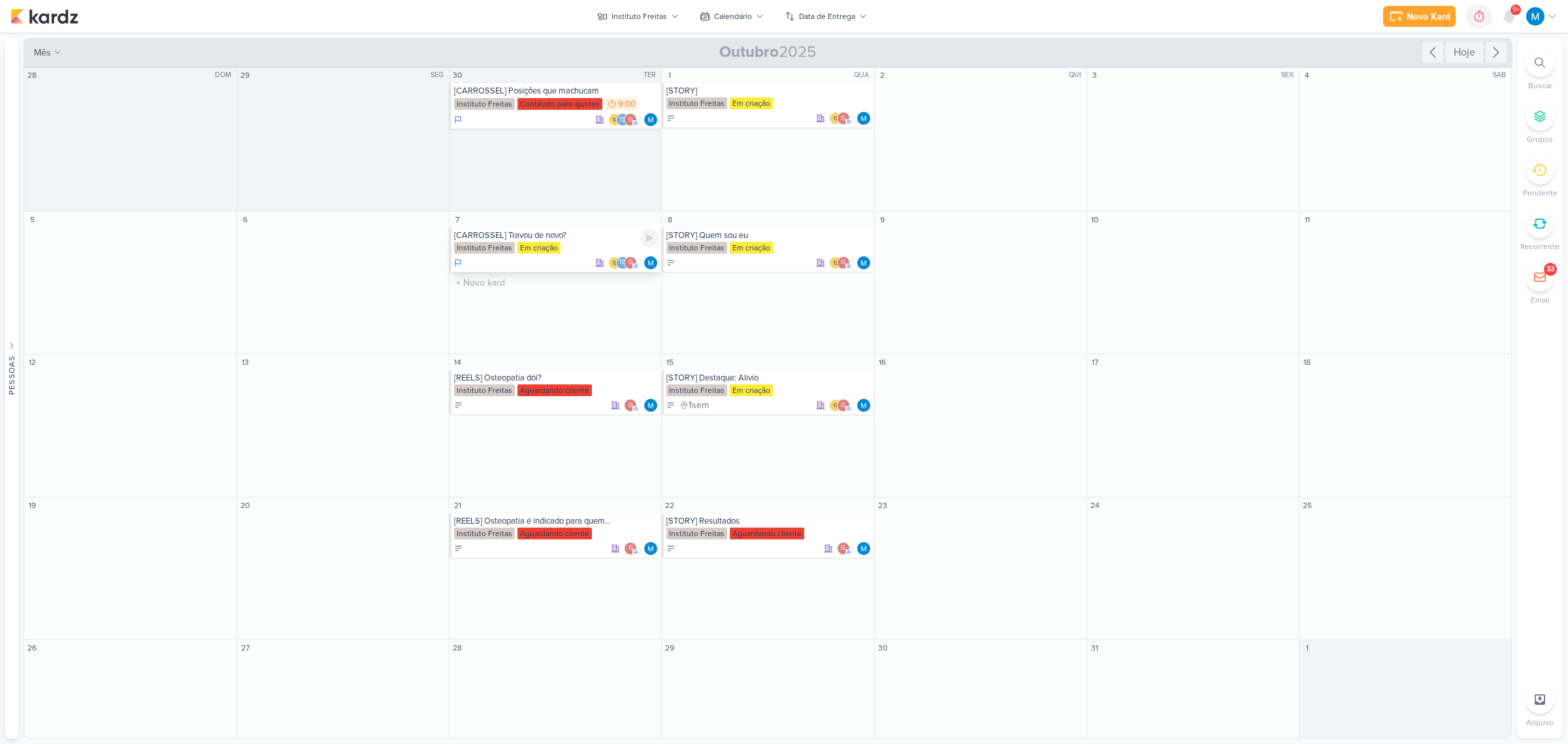
click at [536, 238] on div "[CARROSSEL] Travou de novo?" at bounding box center [556, 235] width 204 height 11
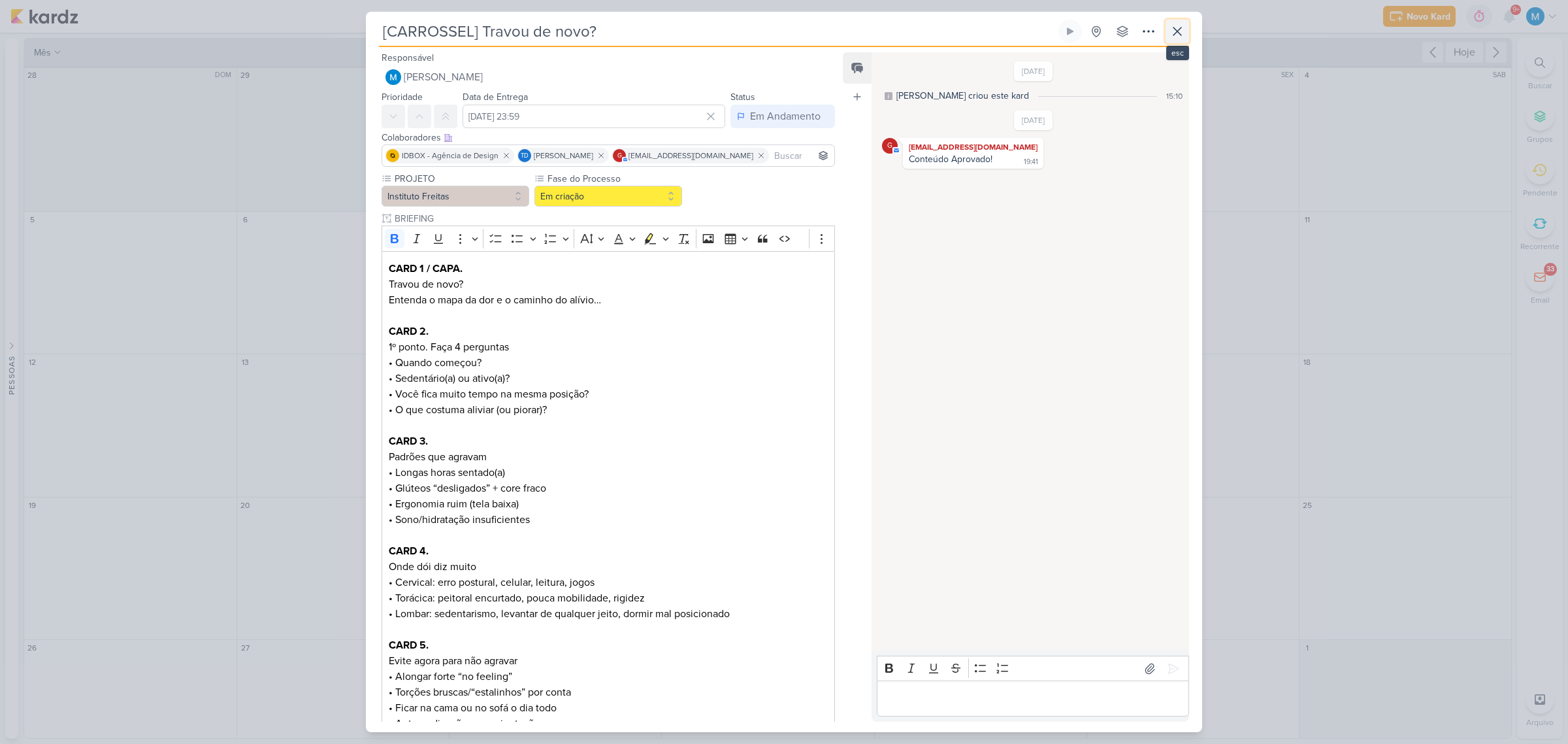
click at [1184, 34] on icon at bounding box center [1177, 31] width 16 height 16
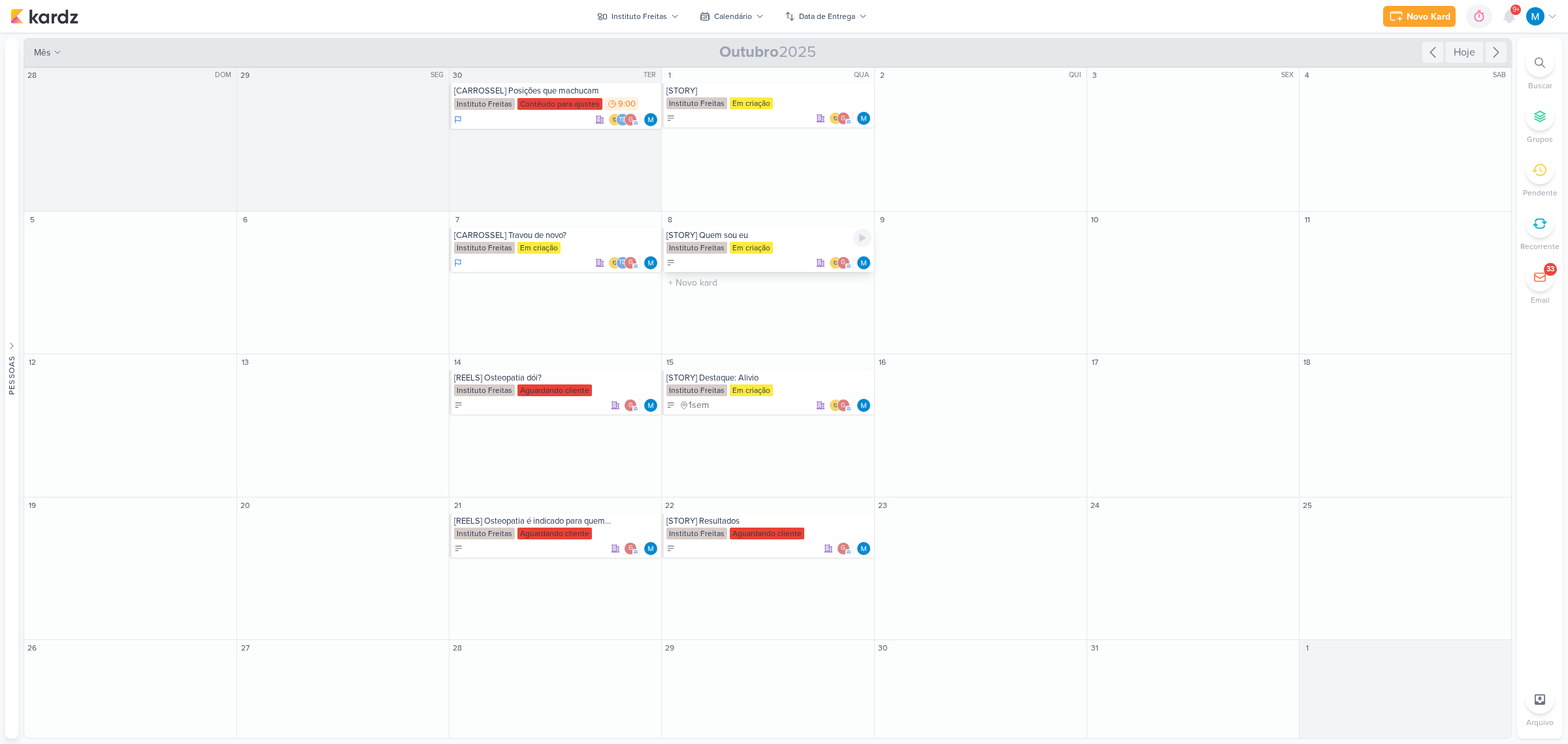
click at [739, 237] on div "[STORY] Quem sou eu" at bounding box center [768, 235] width 204 height 11
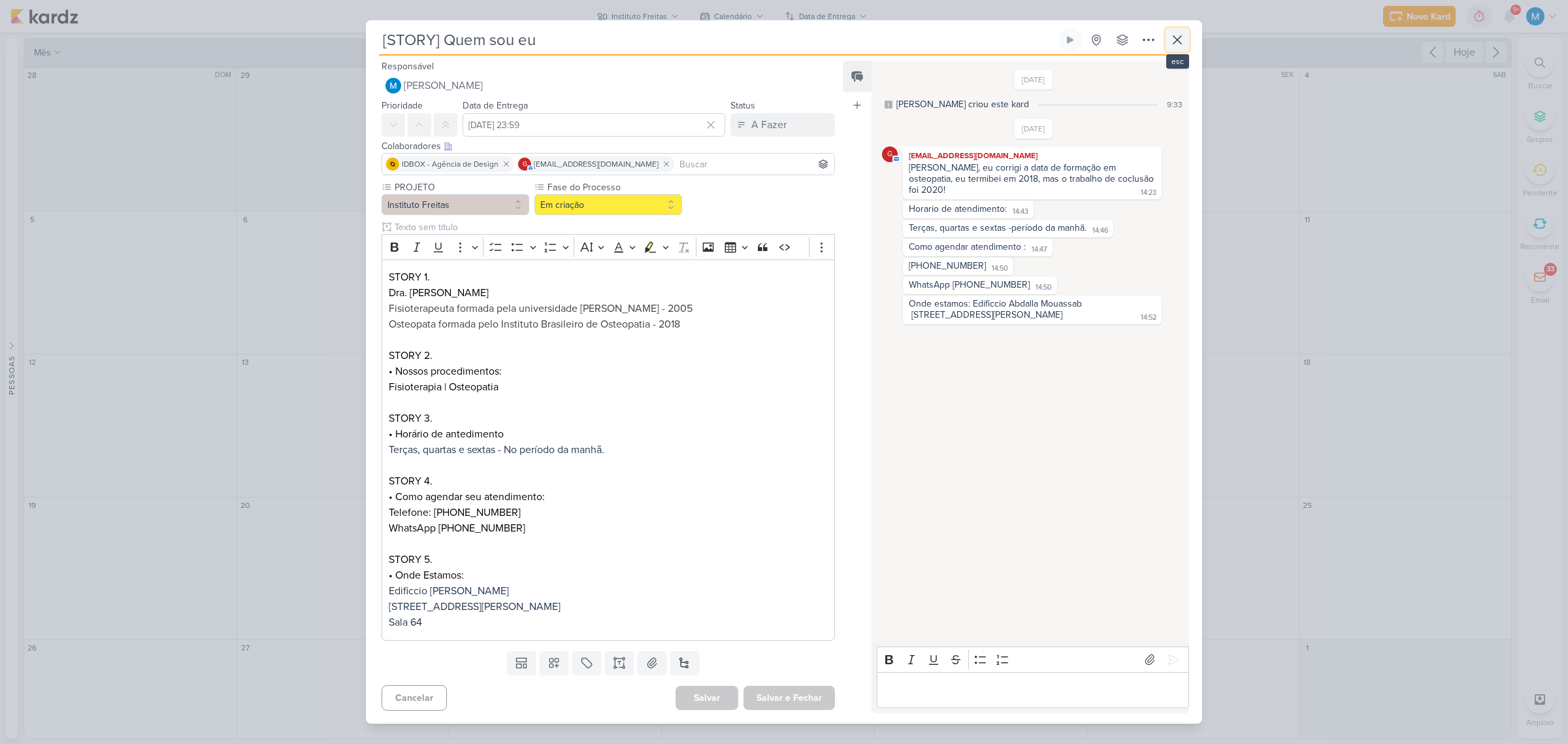
click at [1183, 43] on icon at bounding box center [1177, 40] width 16 height 16
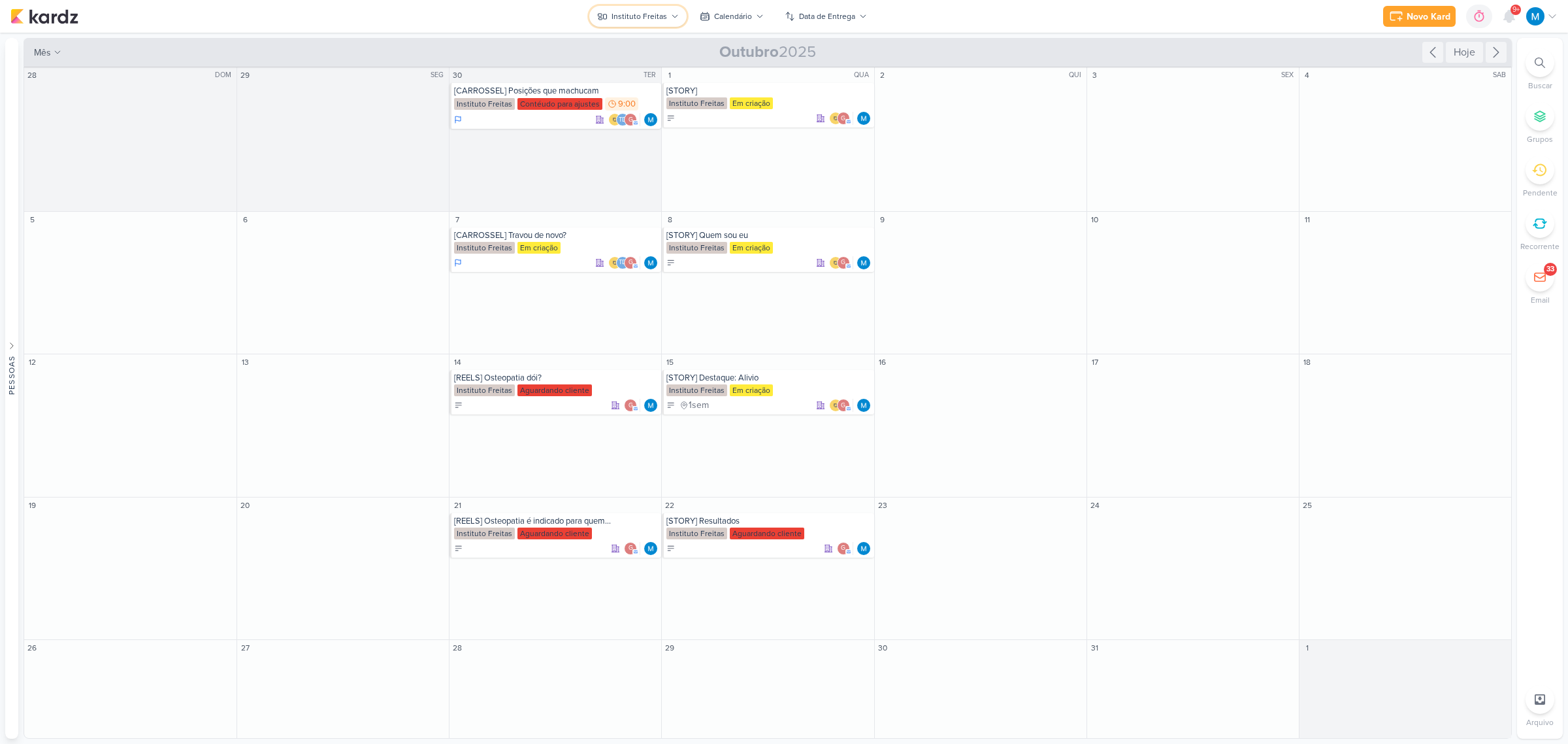
click at [661, 14] on div "Instituto Freitas" at bounding box center [639, 16] width 55 height 12
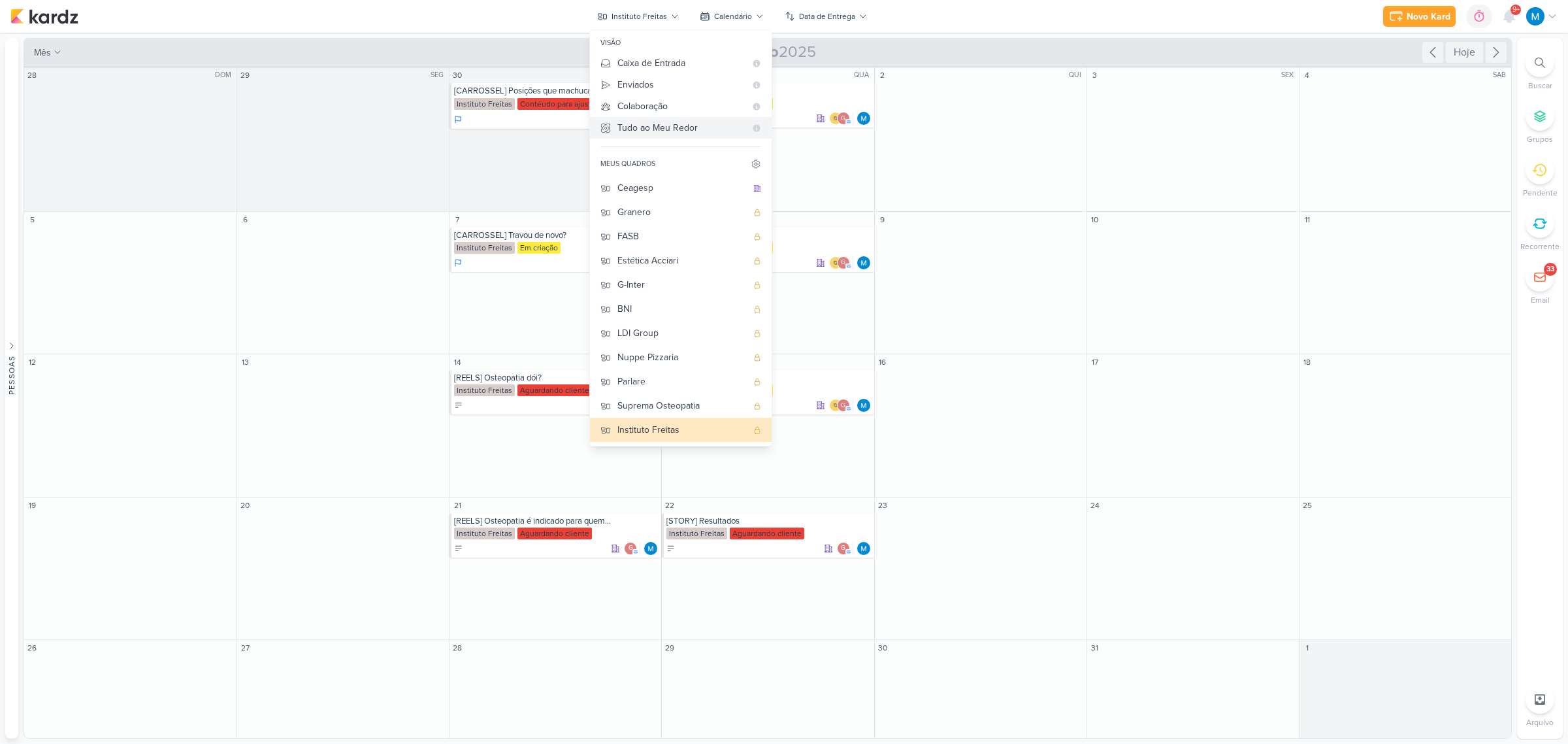
click at [673, 128] on div "Tudo ao Meu Redor" at bounding box center [681, 128] width 128 height 14
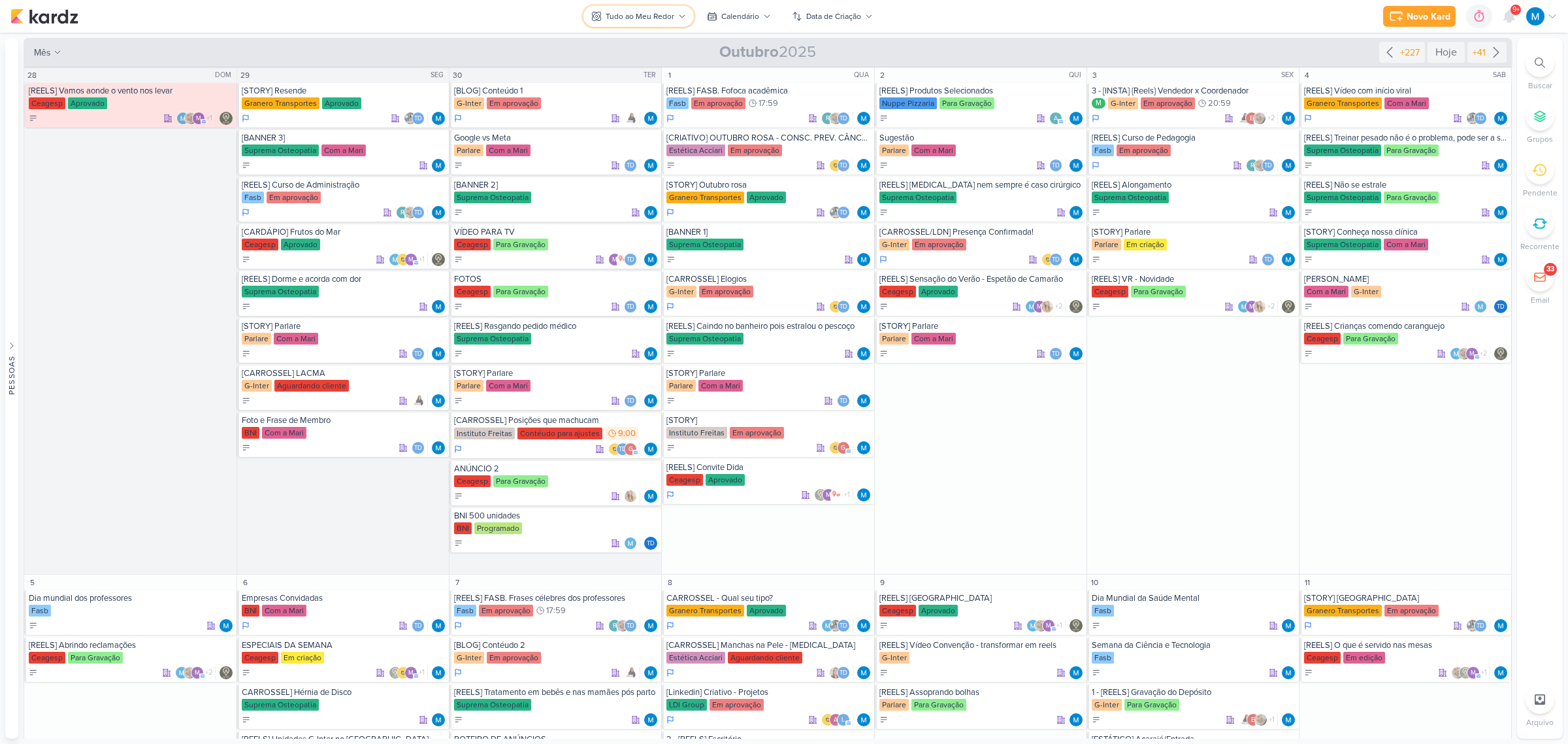
click at [674, 13] on button "Tudo ao Meu Redor" at bounding box center [639, 16] width 110 height 21
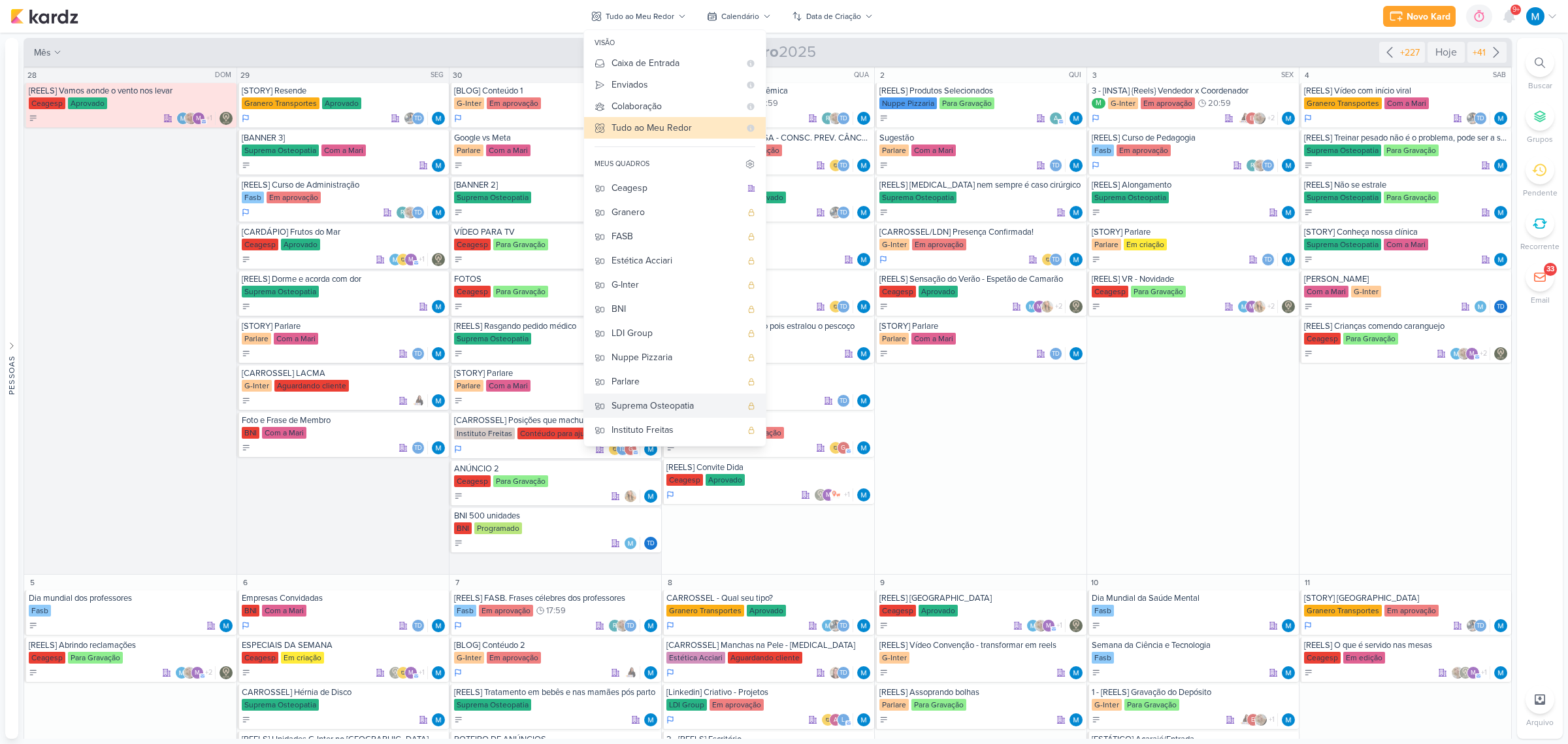
click at [683, 398] on div "Suprema Osteopatia" at bounding box center [676, 405] width 129 height 14
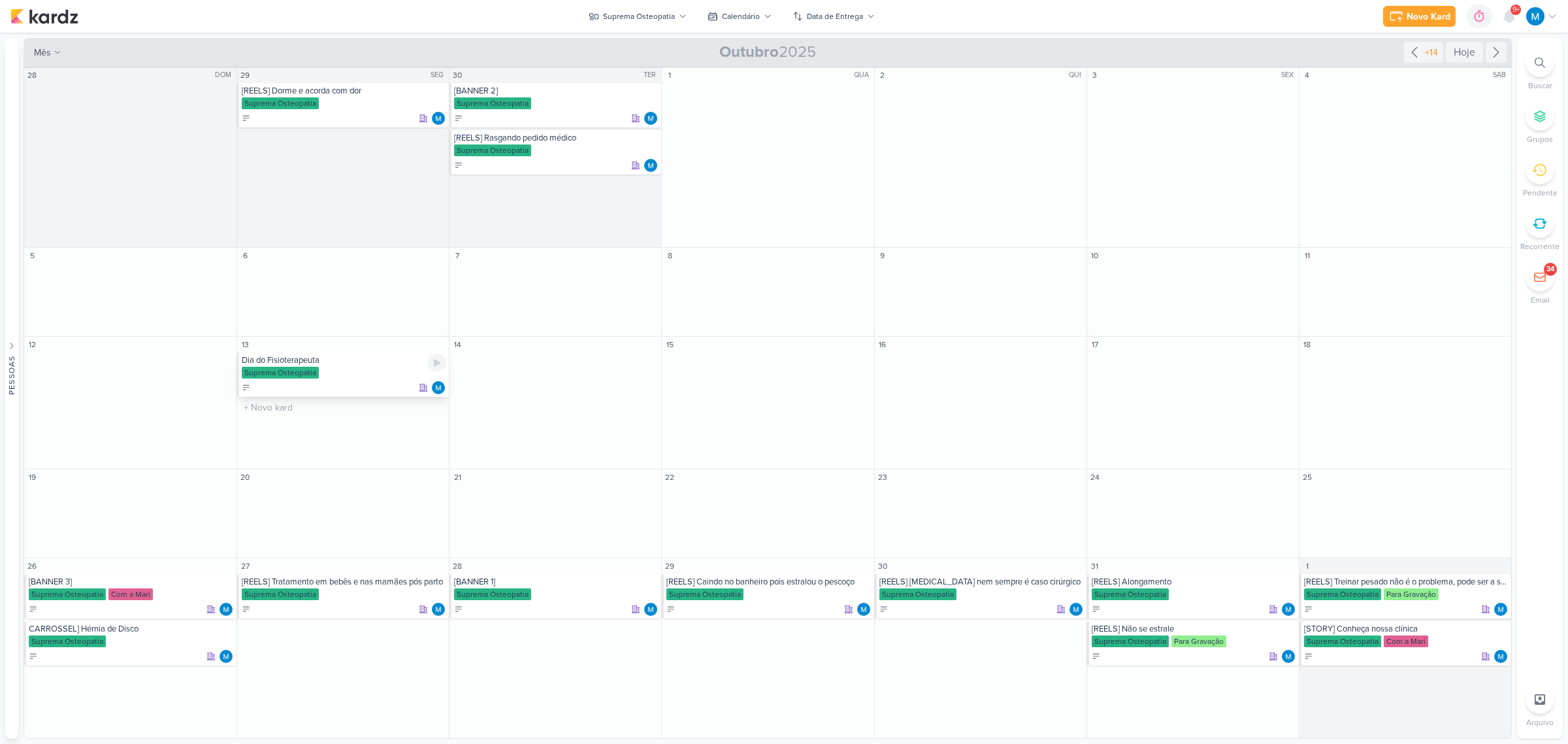
click at [294, 361] on div "Dia do Fisioterapeuta" at bounding box center [344, 360] width 204 height 11
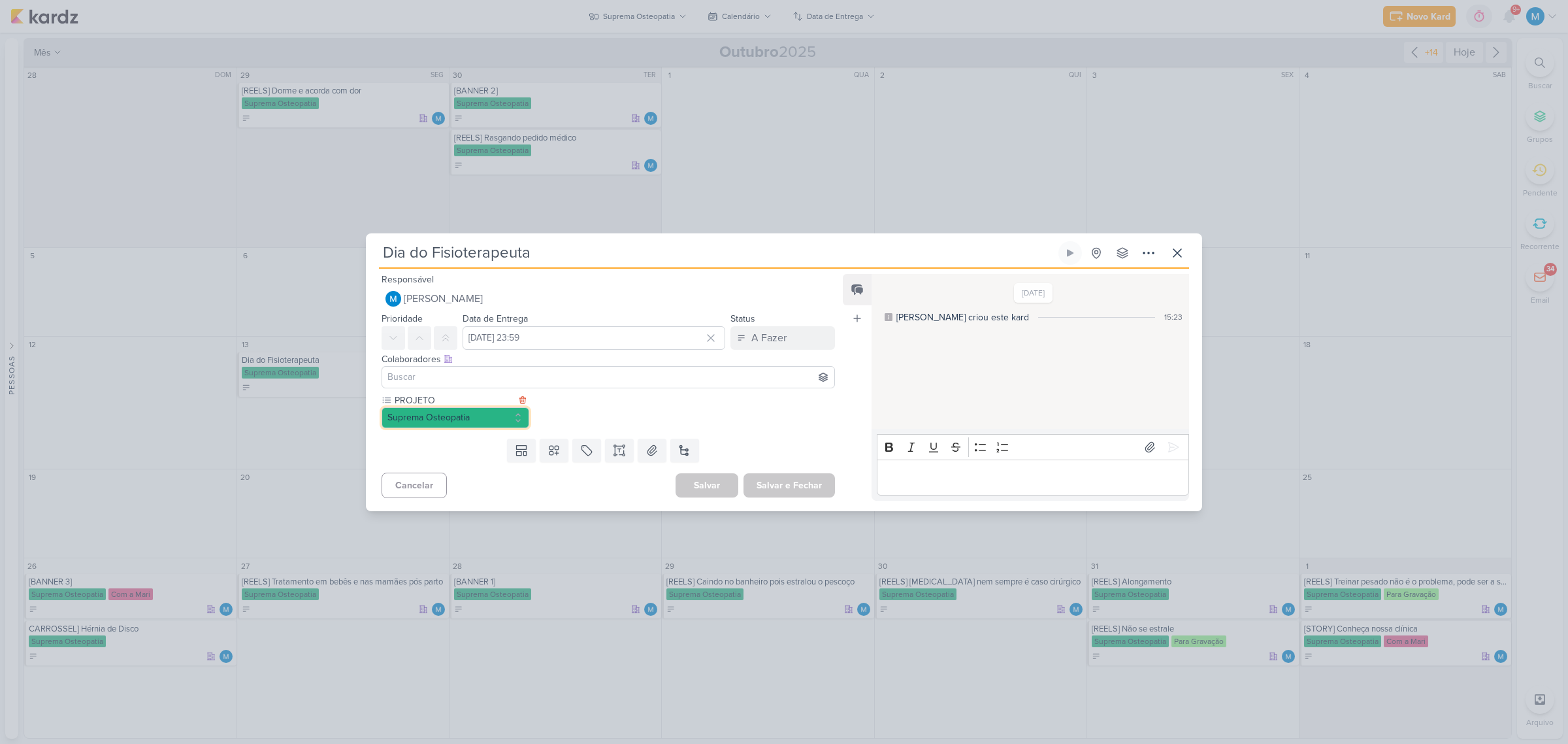
click at [469, 414] on button "Suprema Osteopatia" at bounding box center [455, 417] width 148 height 21
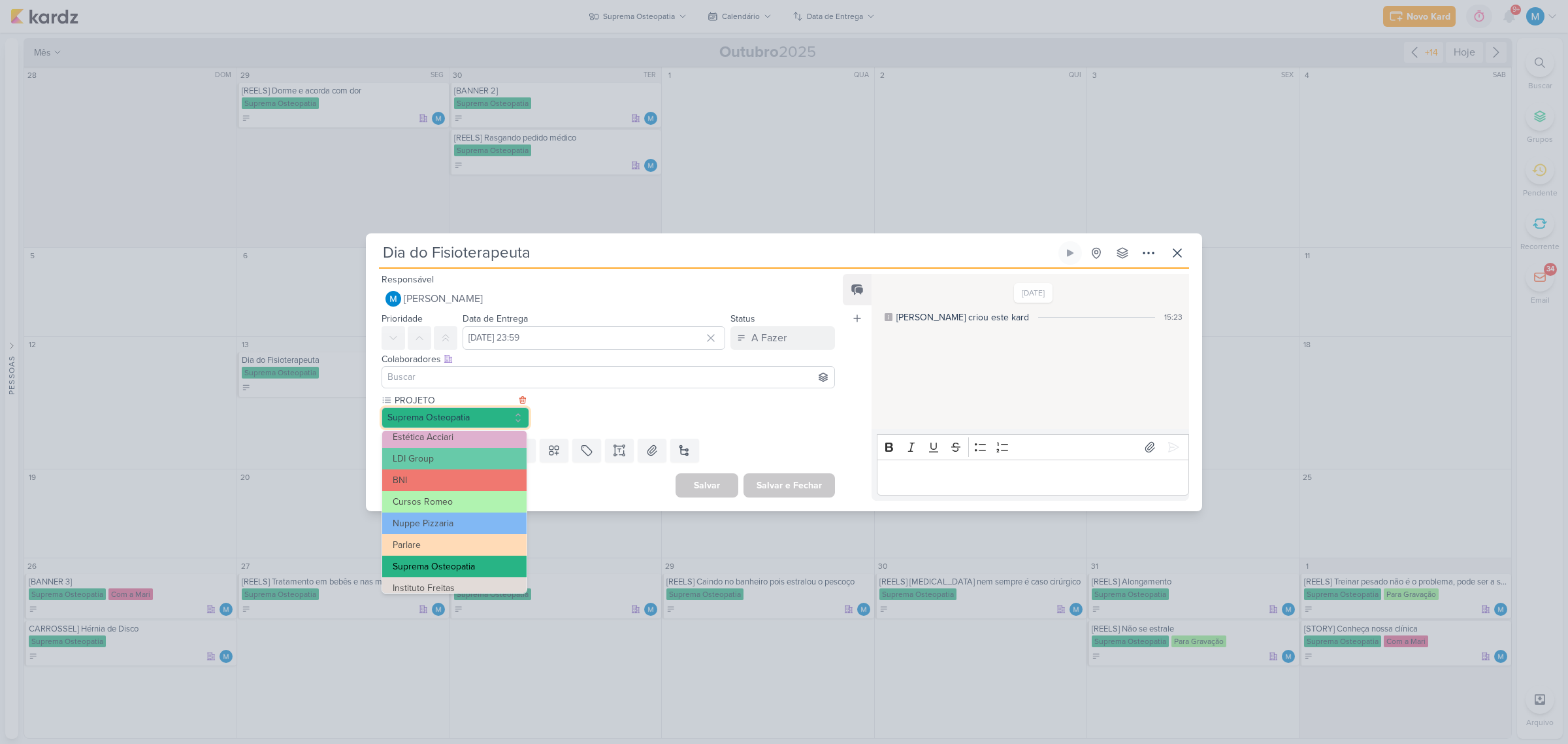
scroll to position [191, 0]
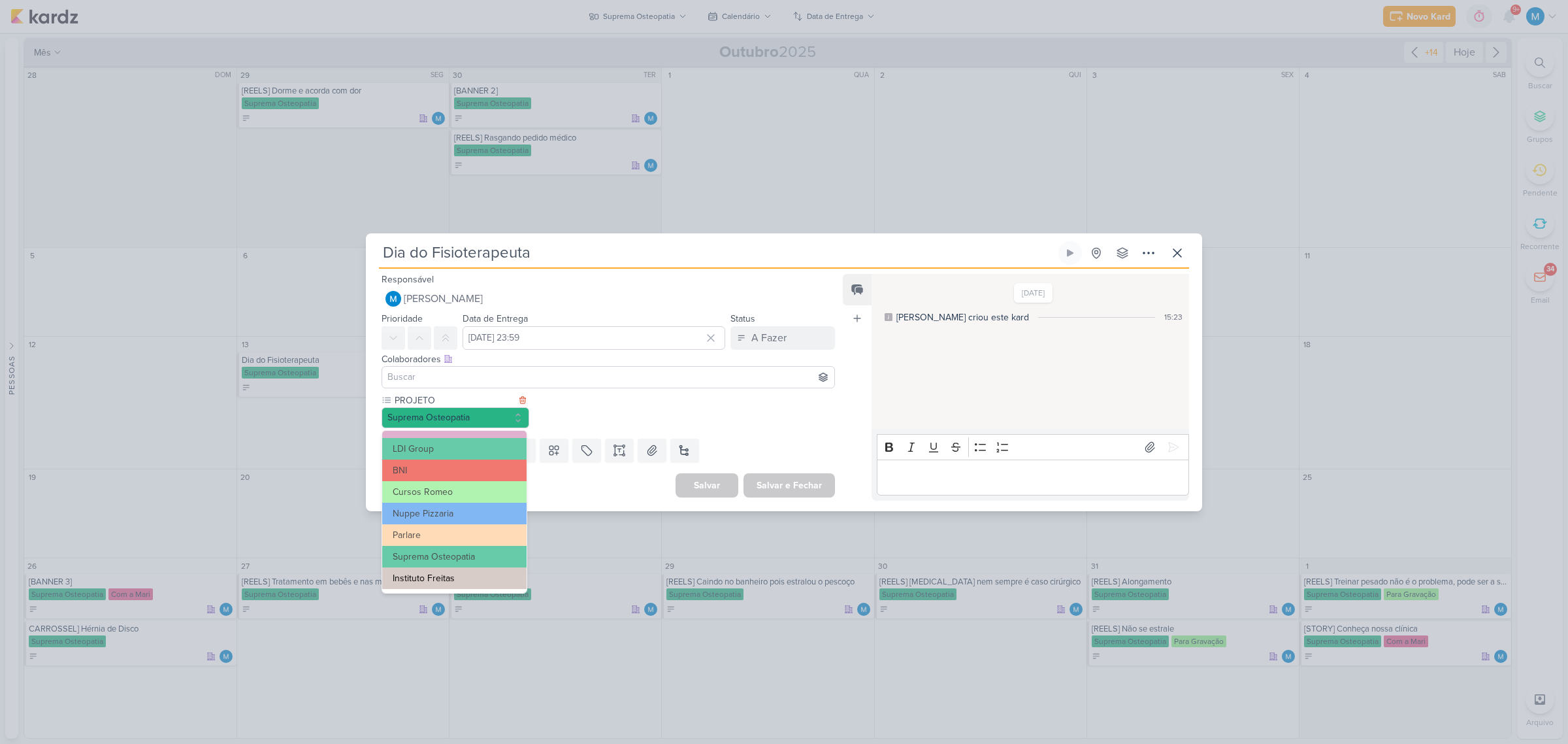
click at [449, 576] on button "Instituto Freitas" at bounding box center [454, 578] width 144 height 21
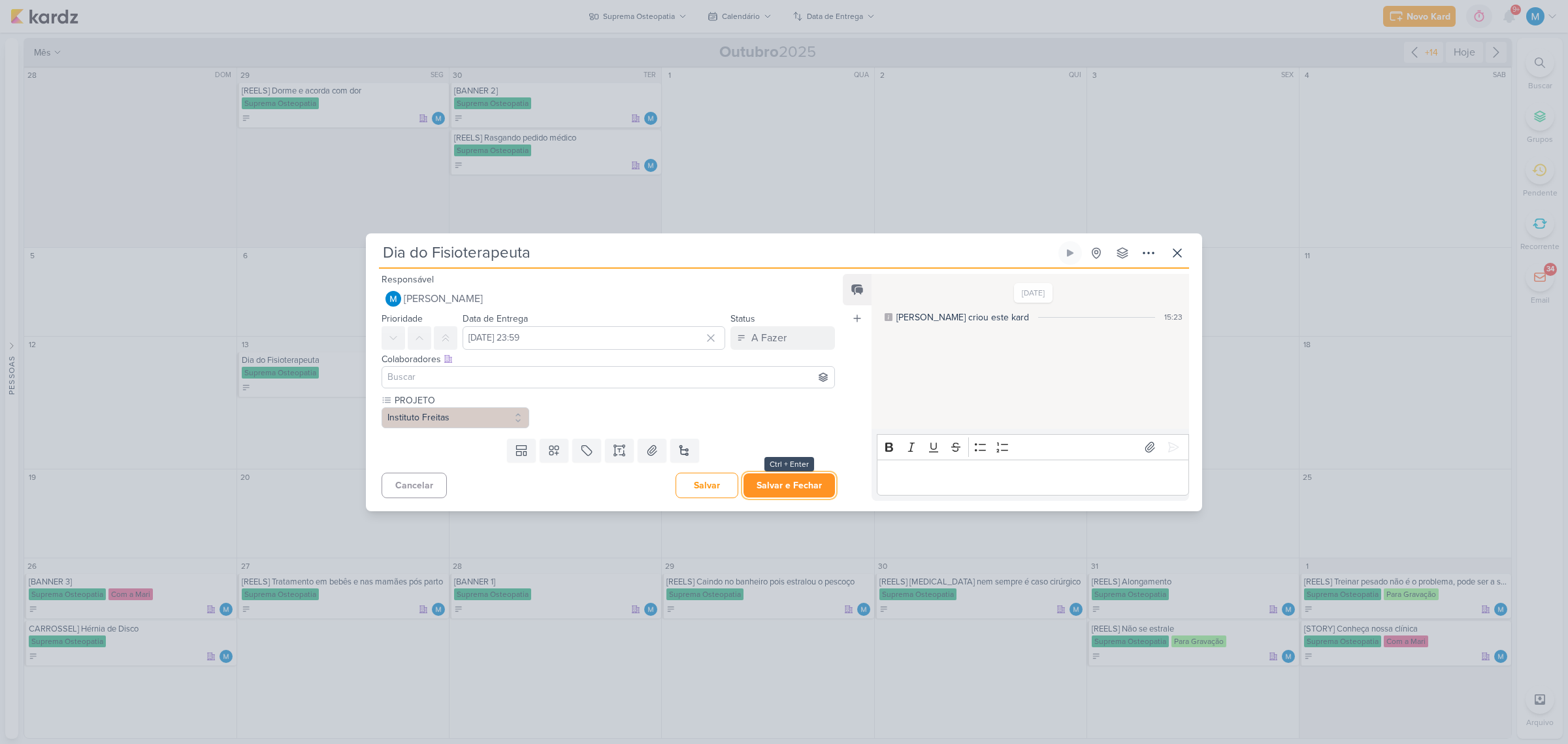
click at [777, 485] on button "Salvar e Fechar" at bounding box center [789, 485] width 92 height 24
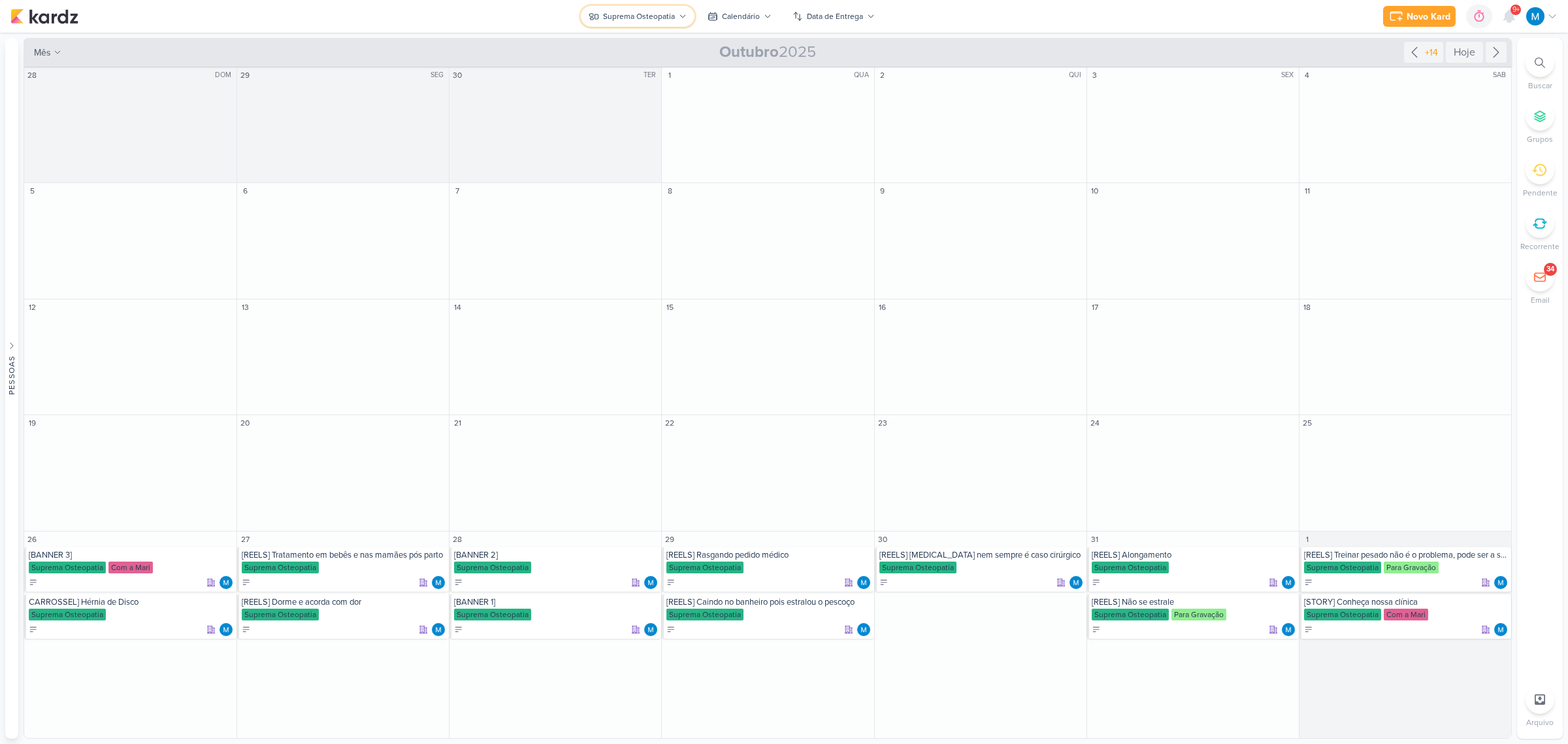
click at [649, 15] on div "Suprema Osteopatia" at bounding box center [639, 16] width 72 height 12
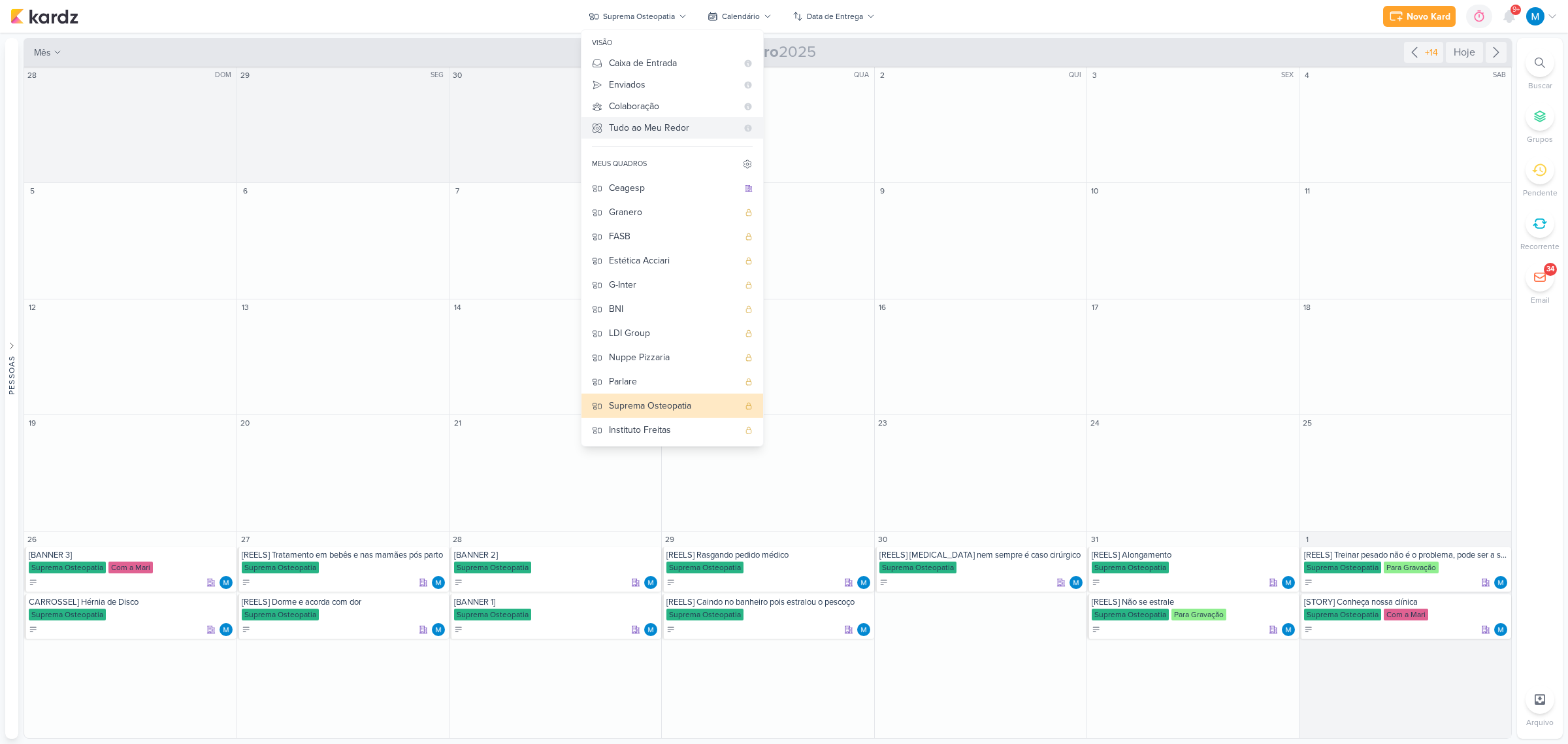
click at [654, 128] on div "Tudo ao Meu Redor" at bounding box center [673, 128] width 128 height 14
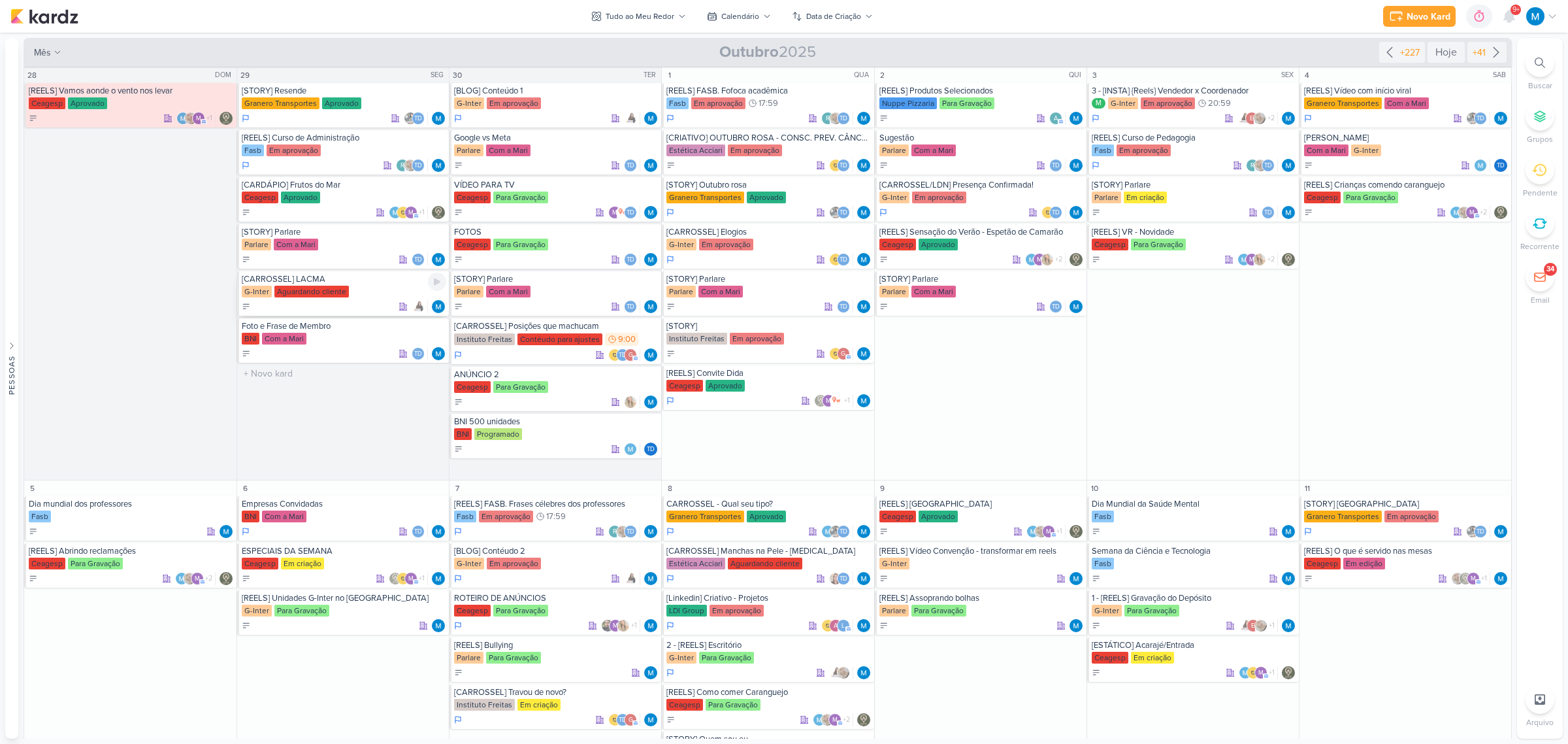
click at [302, 279] on div "[CARROSSEL] LACMA" at bounding box center [344, 279] width 204 height 11
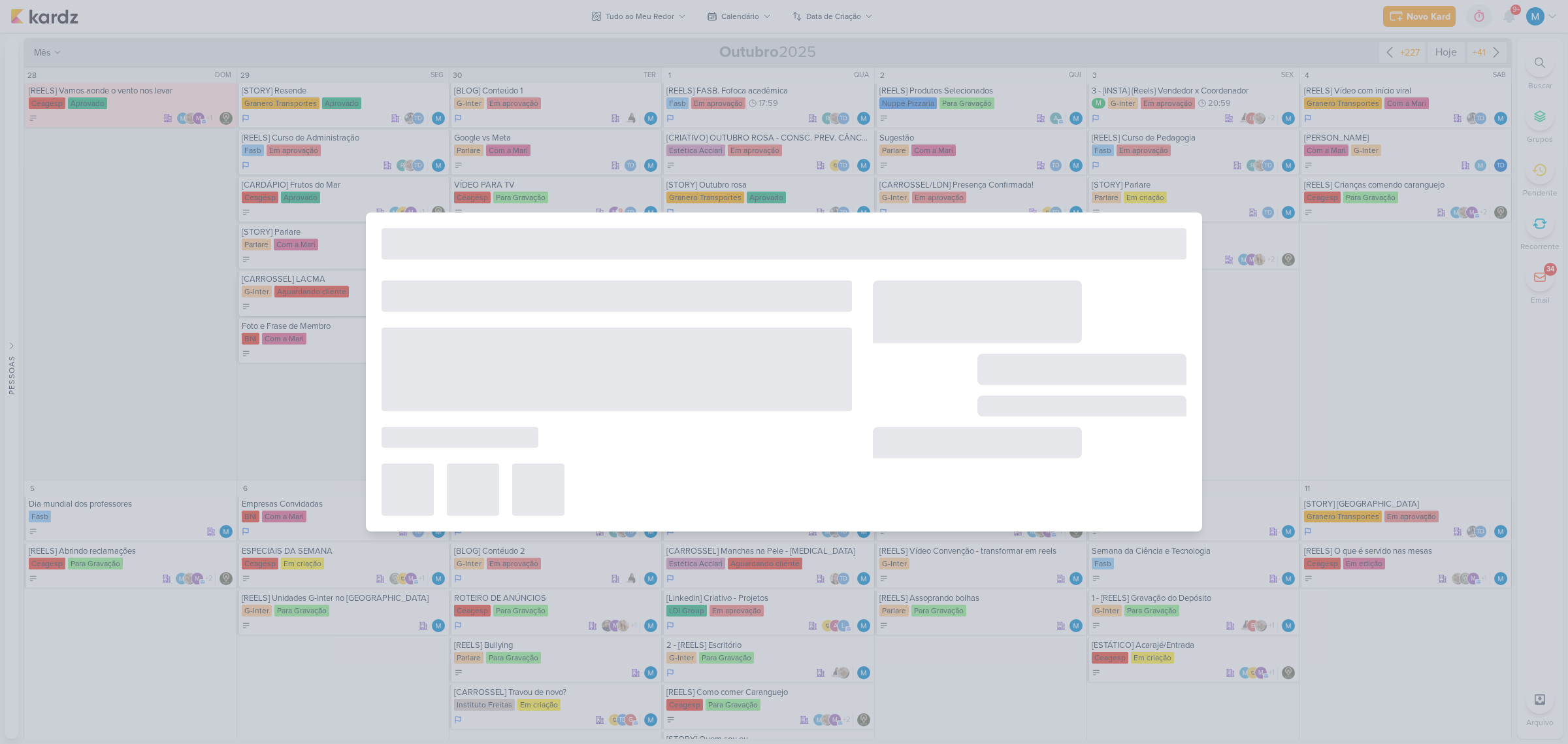
type input "[CARROSSEL] LACMA"
type input "[DATE] 23:59"
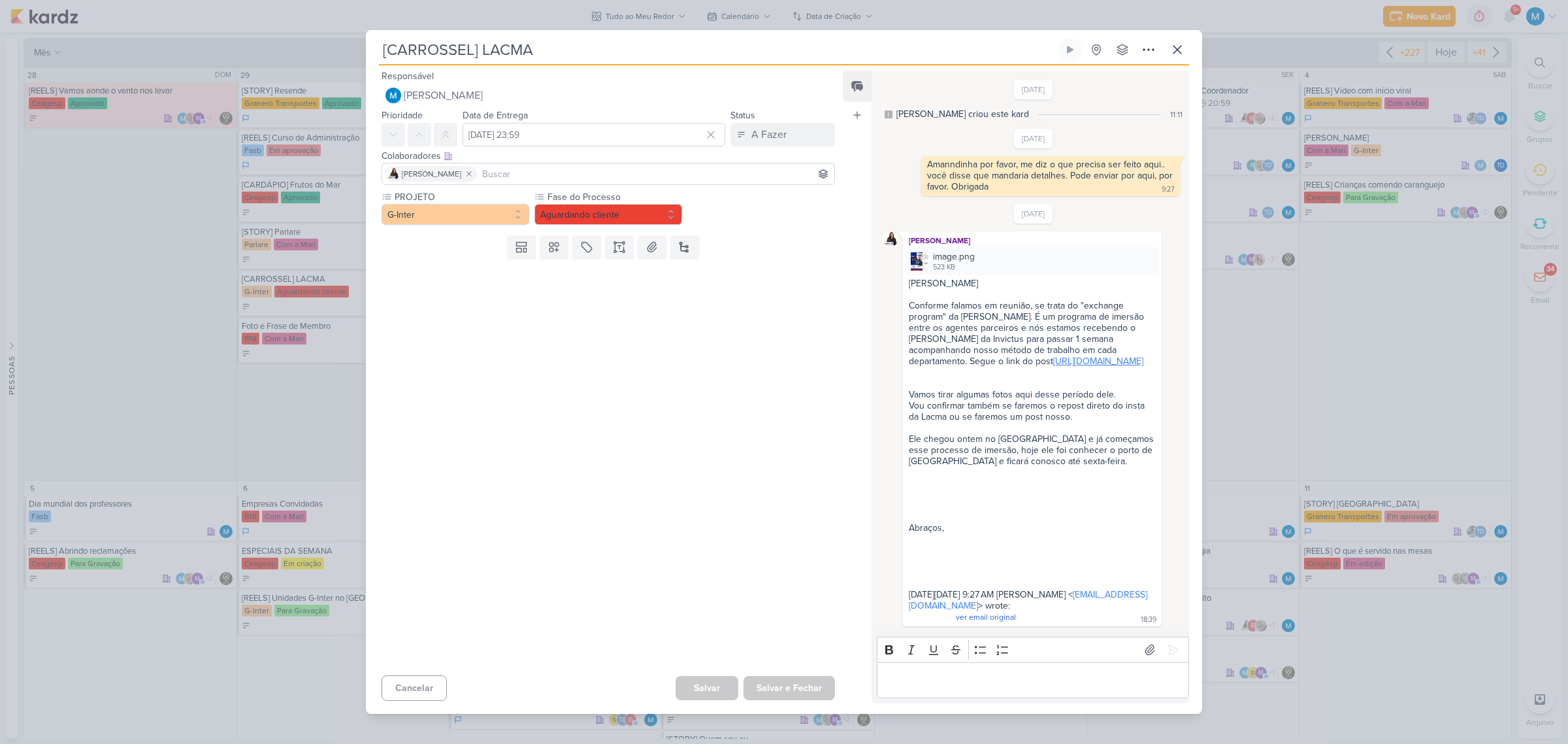
click at [1054, 360] on link "[URL][DOMAIN_NAME]" at bounding box center [1098, 360] width 90 height 11
click at [1177, 53] on icon at bounding box center [1178, 49] width 8 height 8
